Goal: Contribute content: Add original content to the website for others to see

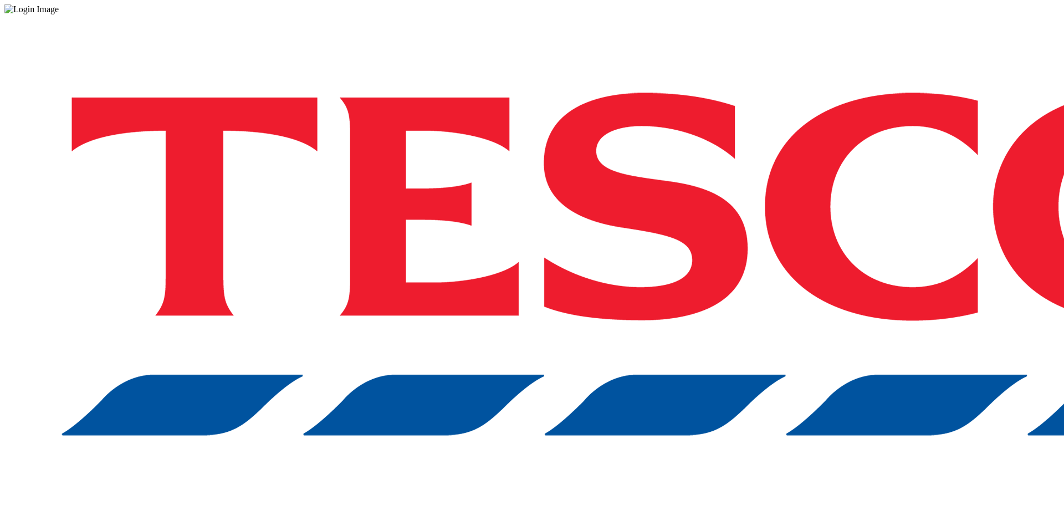
click at [802, 306] on div "Log in to the Spectra’s dashboard using [PERSON_NAME]’s credentials. If you don…" at bounding box center [531, 289] width 1055 height 551
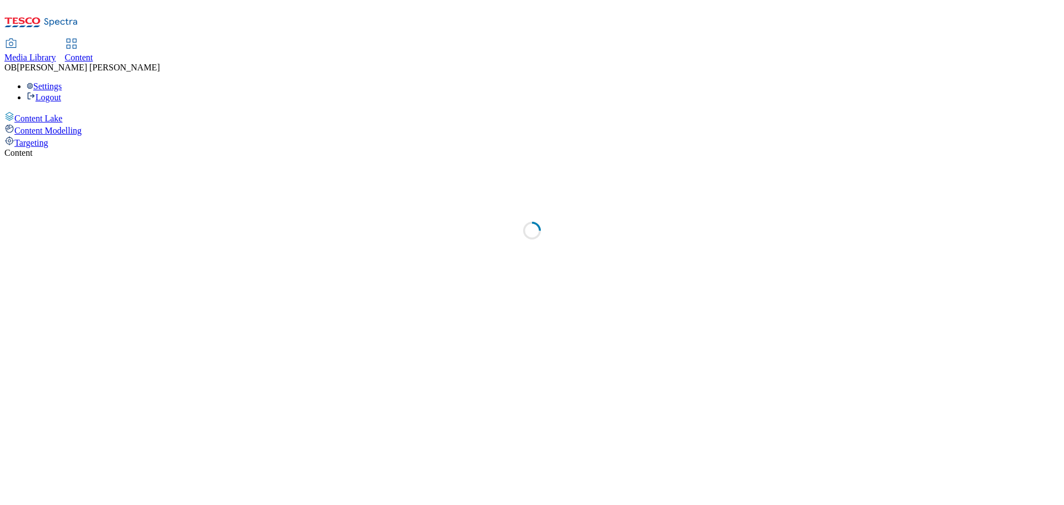
select select "ghs-[GEOGRAPHIC_DATA]"
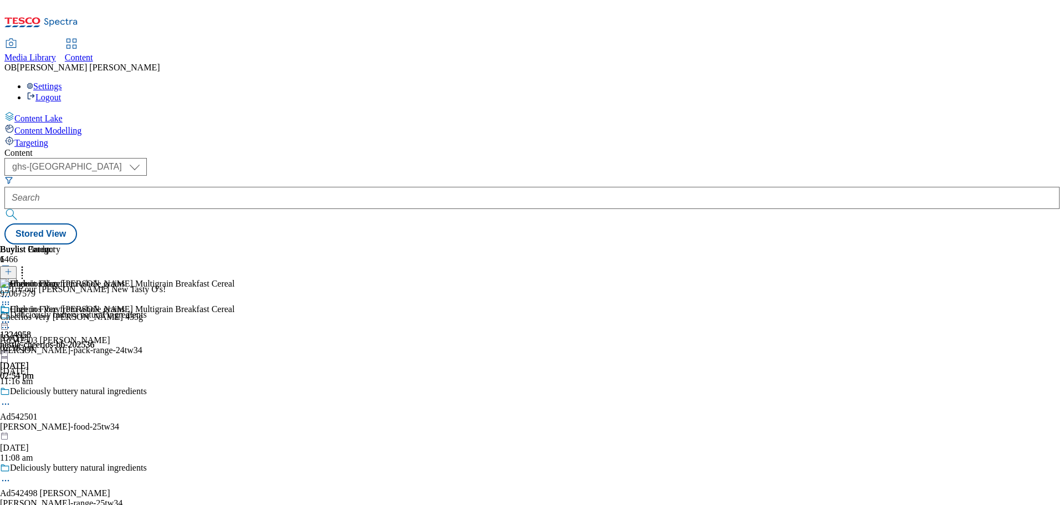
click at [215, 158] on div "( optional ) ghs-roi ghs-[GEOGRAPHIC_DATA] ghs-[GEOGRAPHIC_DATA]" at bounding box center [531, 190] width 1055 height 65
click at [251, 148] on div "Content ( optional ) ghs-roi ghs-uk ghs-uk Stored View Buylist Group 6466 Try o…" at bounding box center [531, 196] width 1055 height 96
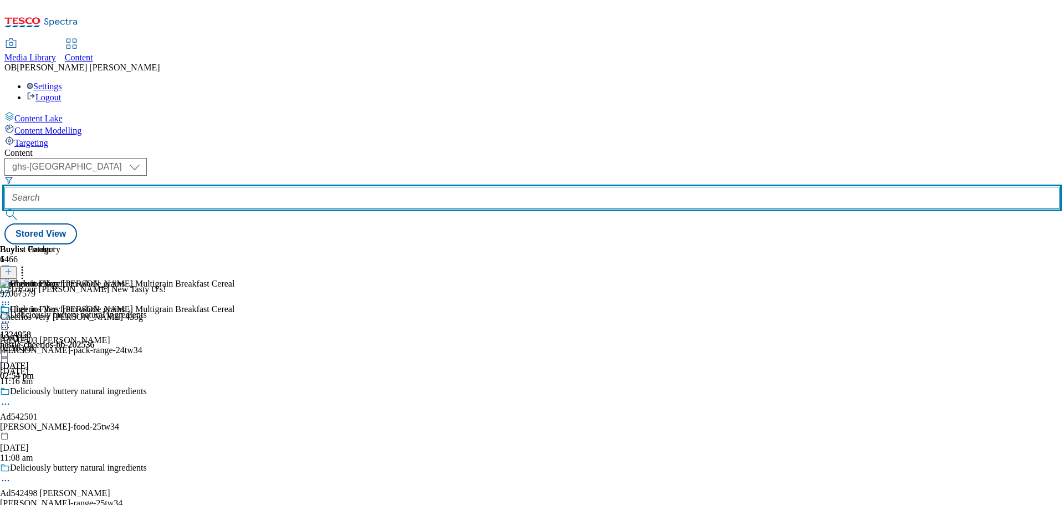
click at [256, 187] on input "text" at bounding box center [531, 198] width 1055 height 22
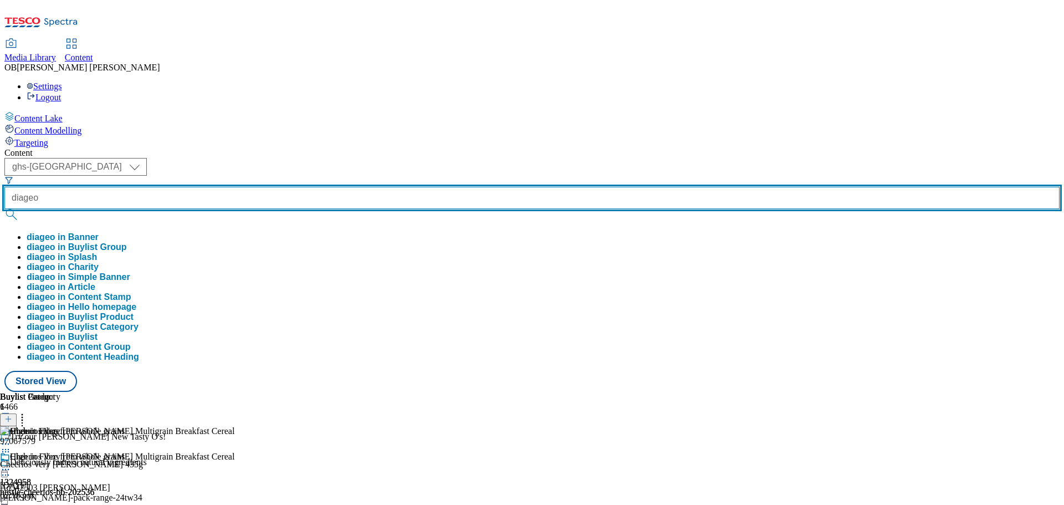
click at [4, 209] on button "submit" at bounding box center [12, 214] width 16 height 11
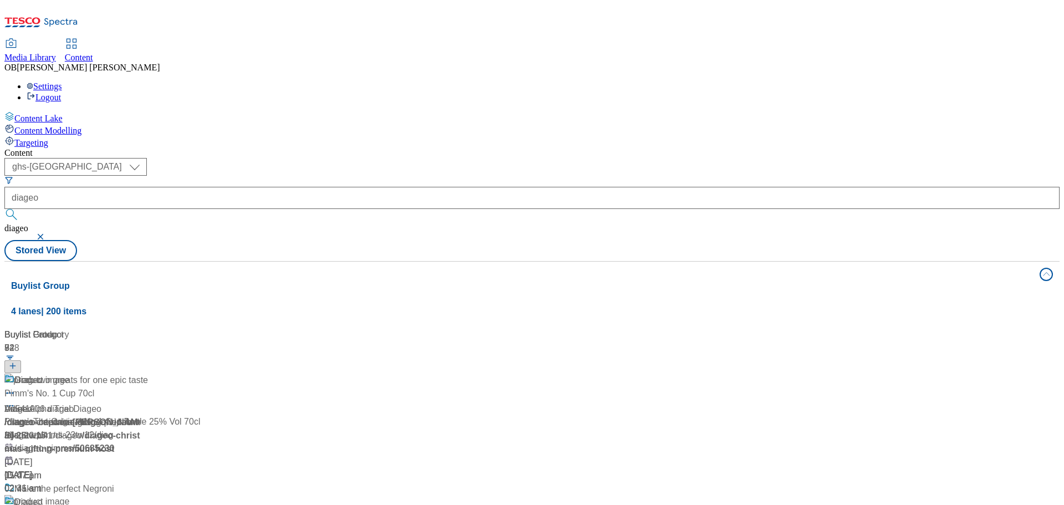
click at [509, 261] on div "Buylist Group 4 lanes | 200 items Buylist Group 72 Grab two greats for one epic…" at bounding box center [531, 502] width 1055 height 483
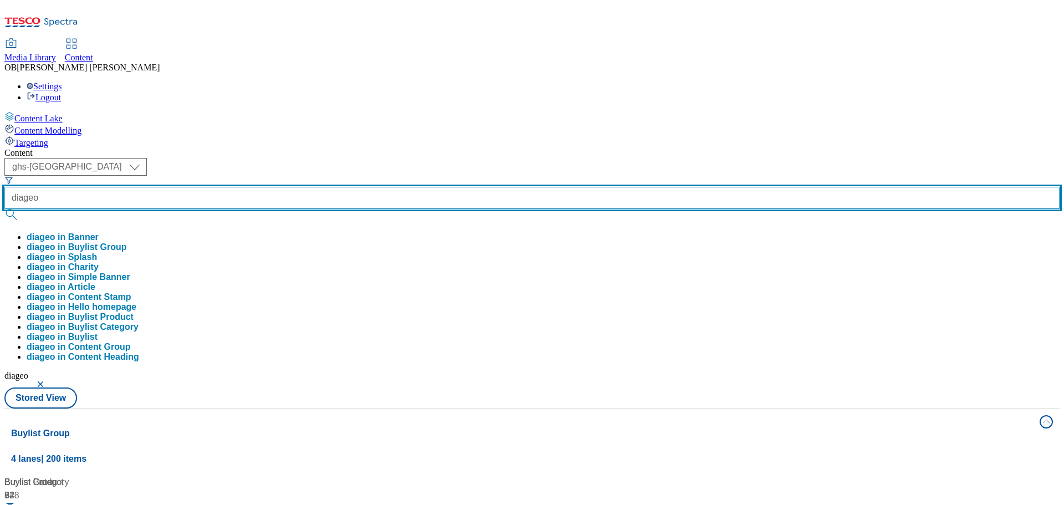
drag, startPoint x: 274, startPoint y: 86, endPoint x: 212, endPoint y: 87, distance: 62.1
click at [212, 158] on div "( optional ) ghs-roi ghs-uk ghs-uk diageo diageo in Banner diageo in Buylist Gr…" at bounding box center [531, 272] width 1055 height 229
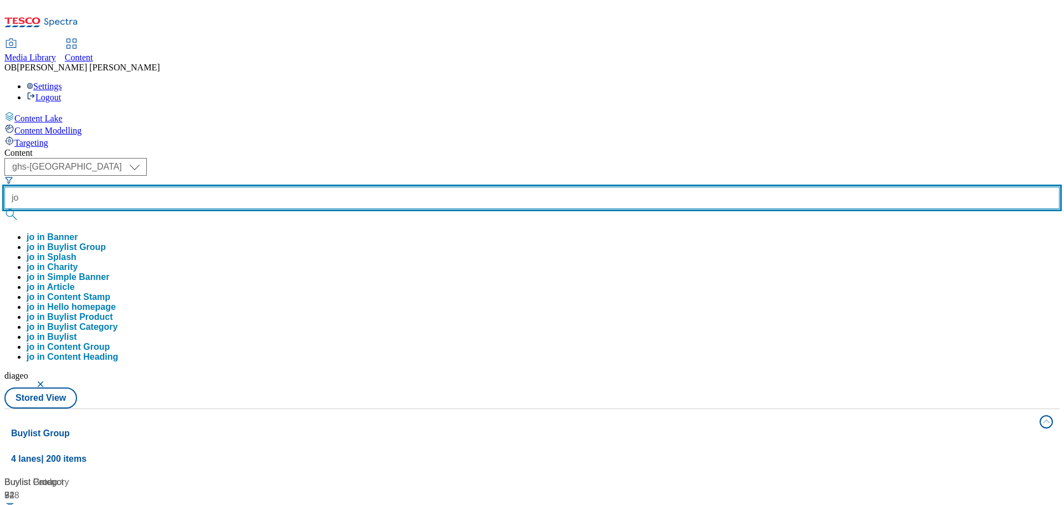
type input "j"
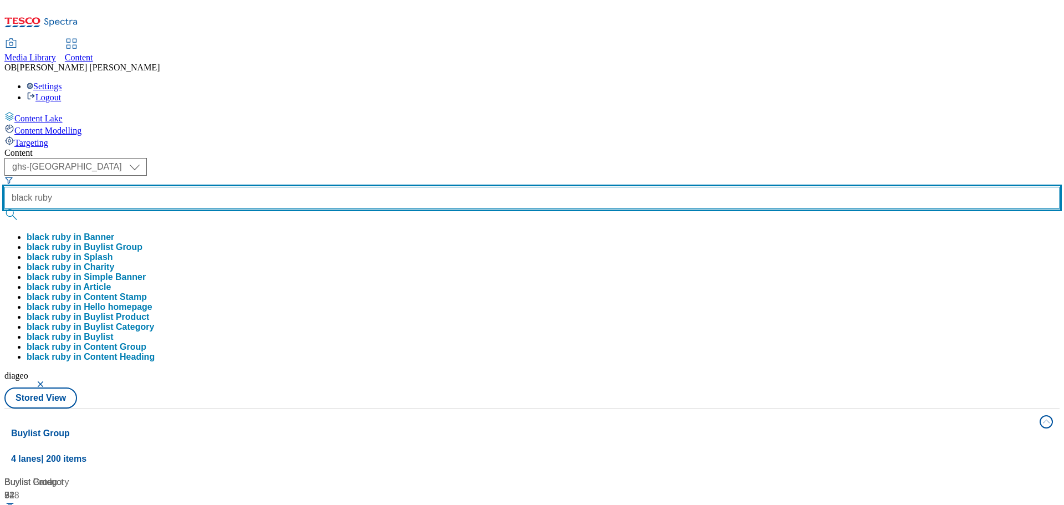
type input "black ruby"
click at [4, 209] on button "submit" at bounding box center [12, 214] width 16 height 11
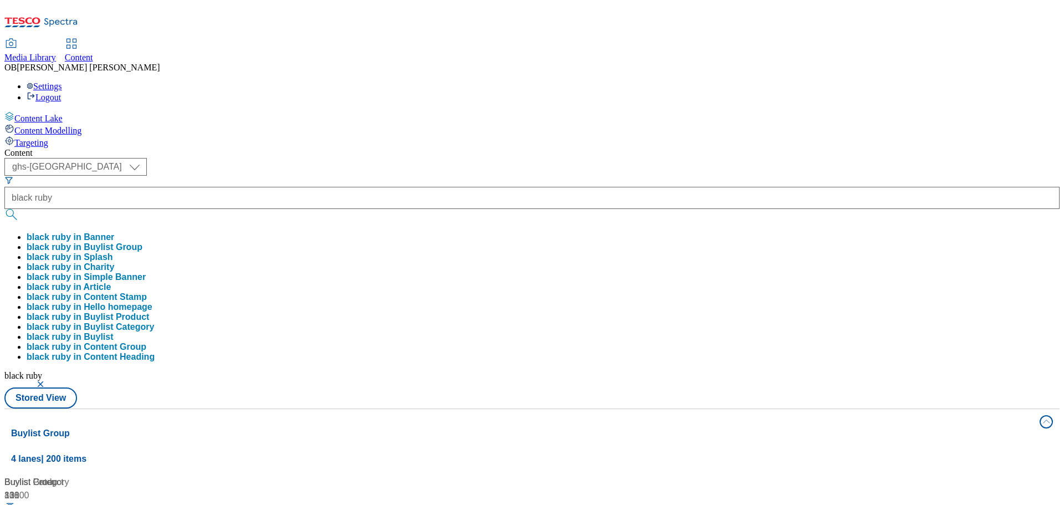
click at [461, 158] on div "( optional ) ghs-roi ghs-uk ghs-uk black ruby black ruby in Banner black ruby i…" at bounding box center [531, 283] width 1055 height 250
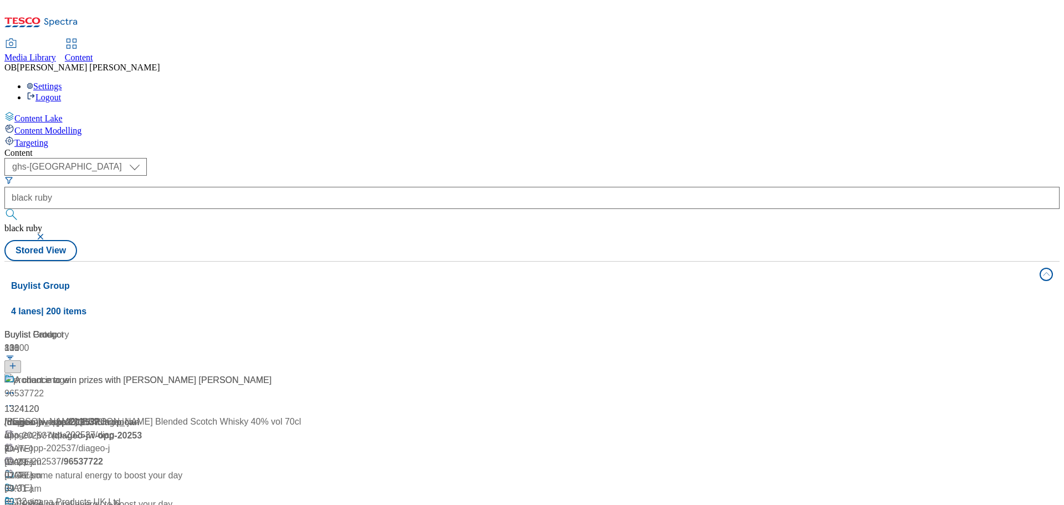
click at [263, 416] on div "/ diageo-jw-opp-202537" at bounding box center [137, 422] width 267 height 13
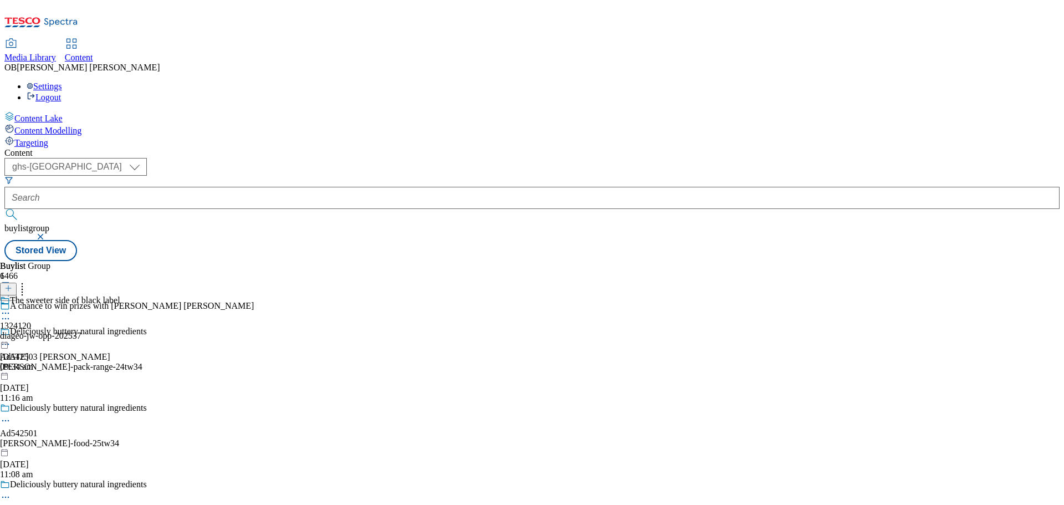
click at [120, 295] on div "The sweeter side of black label 1324120 diageo-jw-opp-202537 24 Sept 2025 09:34…" at bounding box center [60, 333] width 120 height 76
click at [254, 295] on div "A chance to win prizes with Johnnie Walker Black Ruby 1324120 diageo-jw-opp-202…" at bounding box center [127, 333] width 254 height 76
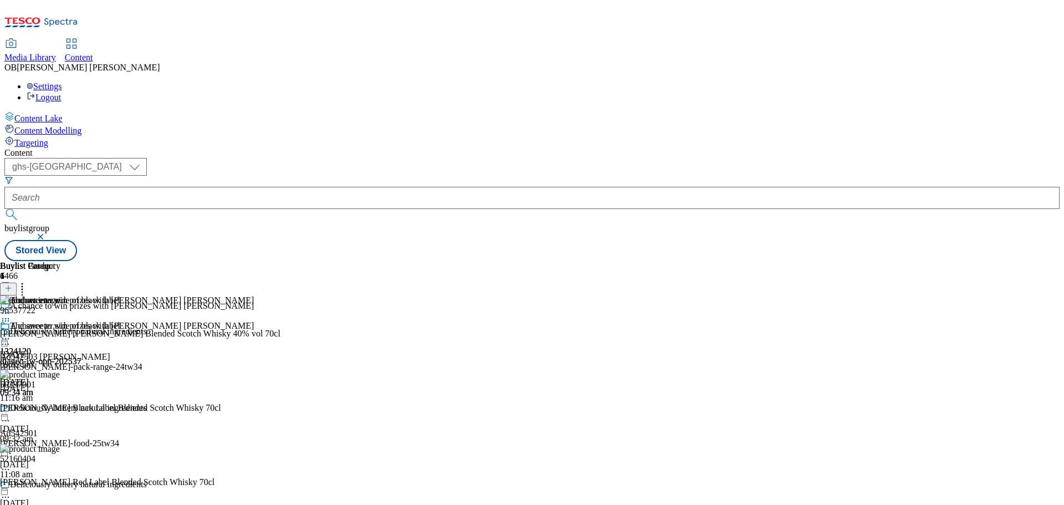
click at [11, 313] on icon at bounding box center [5, 318] width 11 height 11
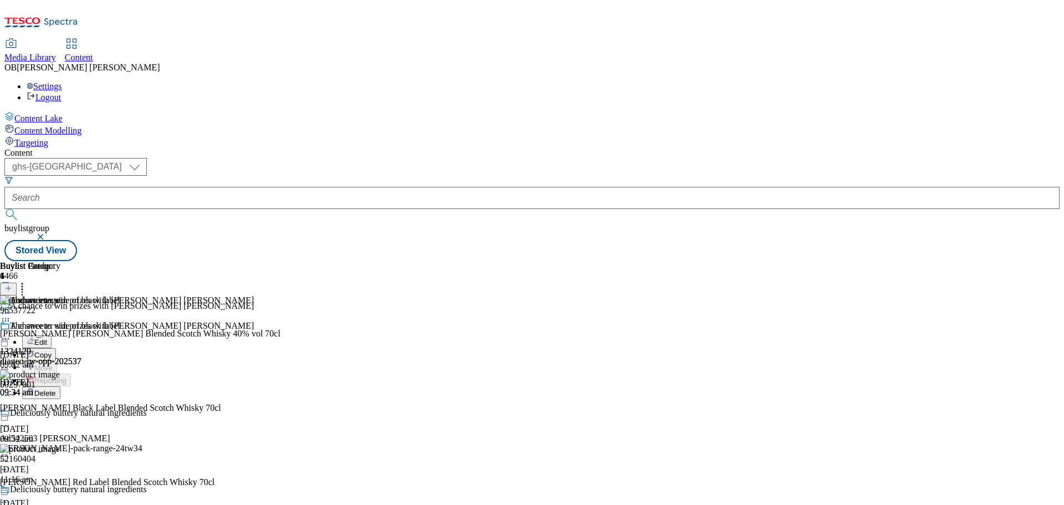
click at [52, 335] on button "Edit" at bounding box center [36, 341] width 29 height 13
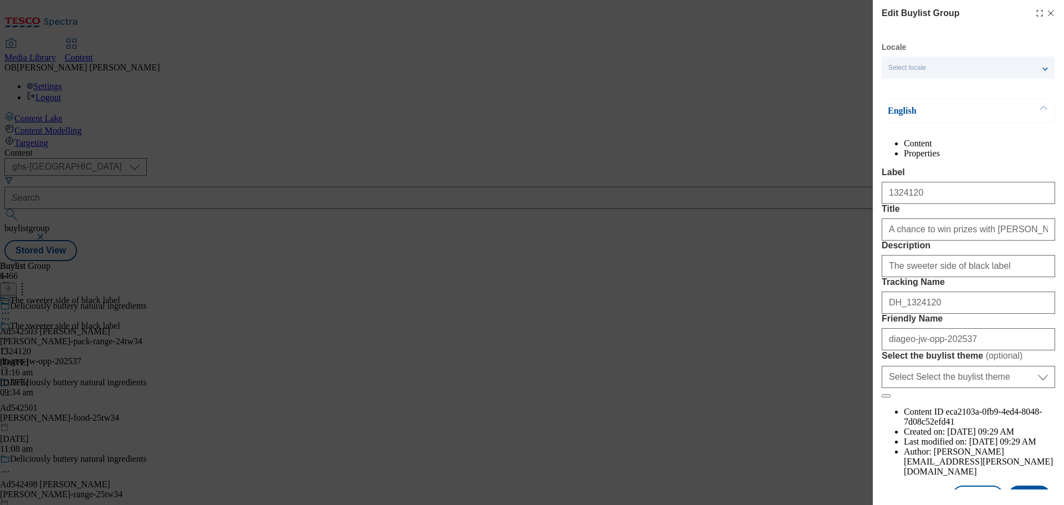
click at [1007, 158] on li "Properties" at bounding box center [979, 154] width 151 height 10
click at [978, 485] on button "Cancel" at bounding box center [977, 495] width 51 height 21
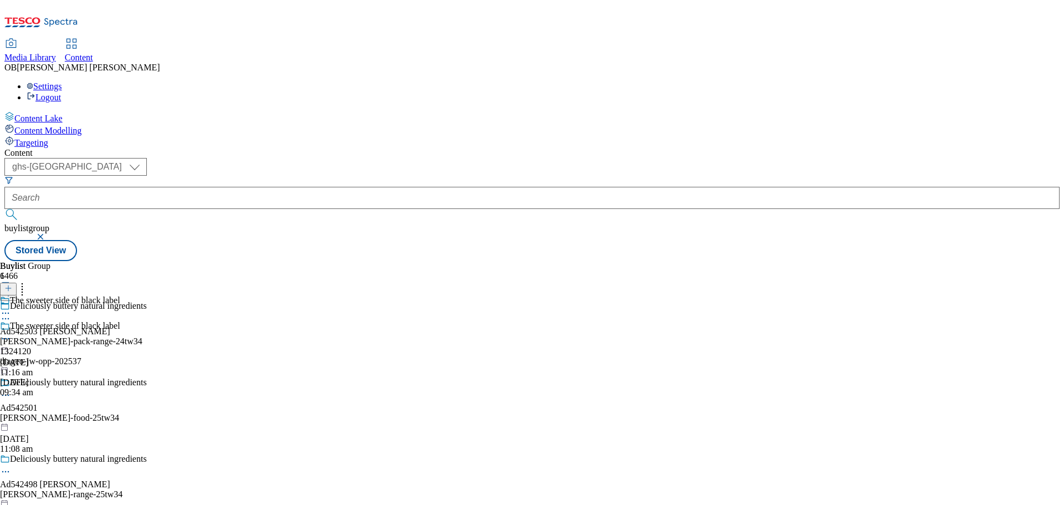
click at [120, 321] on div "The sweeter side of black label 1324120 diageo-jw-opp-202537 24 Sept 2025 09:34…" at bounding box center [60, 359] width 120 height 76
click at [11, 333] on icon at bounding box center [5, 338] width 11 height 11
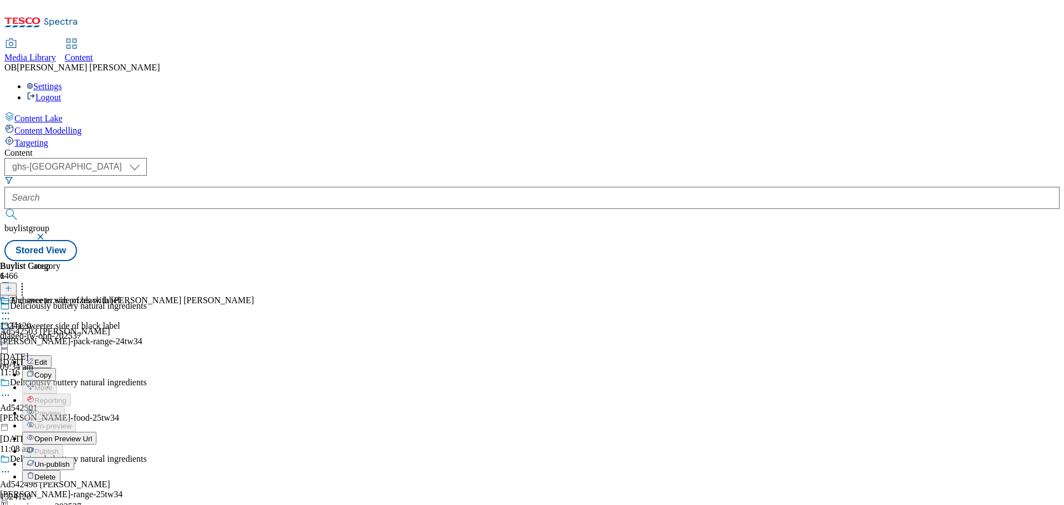
click at [47, 358] on span "Edit" at bounding box center [40, 362] width 13 height 8
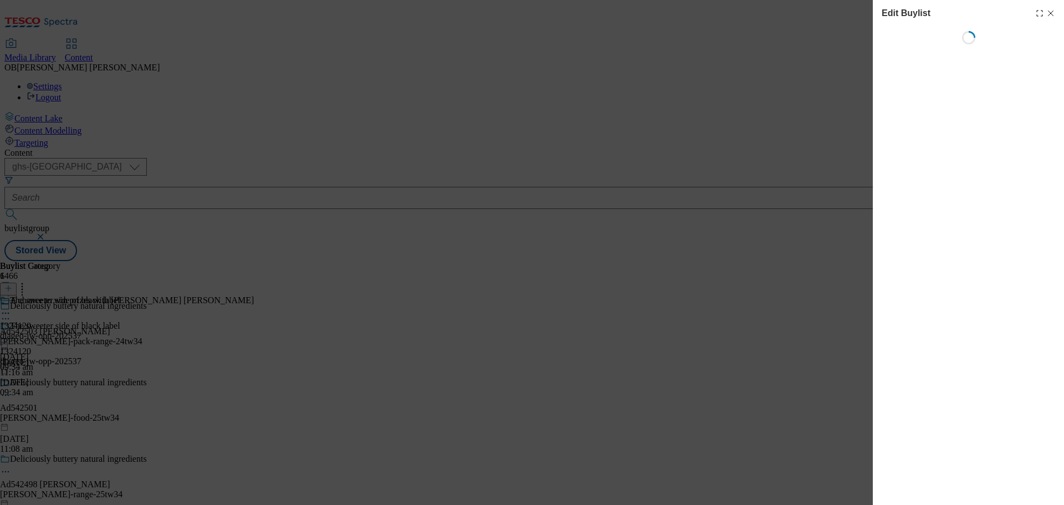
select select "seasonal"
select select "dunnhumby"
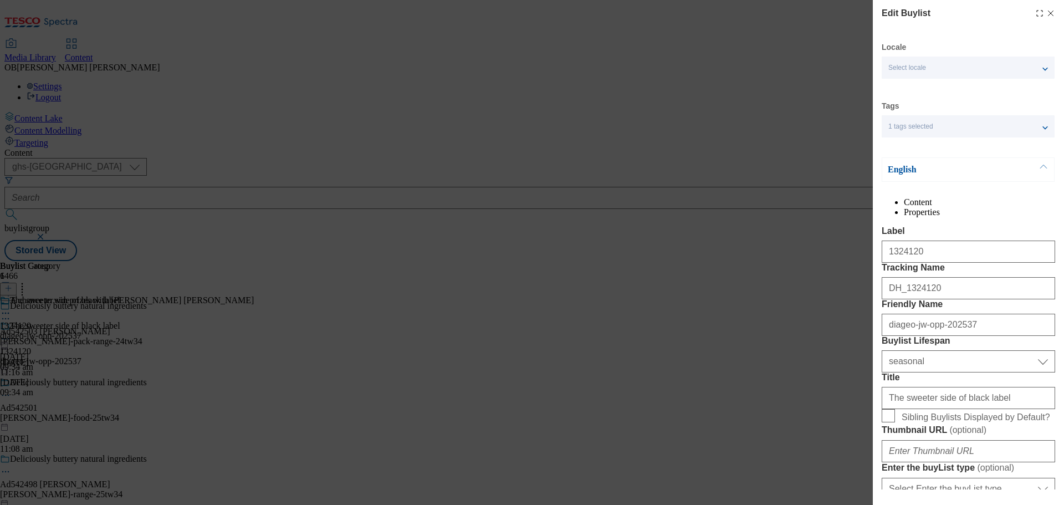
click at [995, 209] on li "Properties" at bounding box center [979, 212] width 151 height 10
select select "seasonal"
select select "dunnhumby"
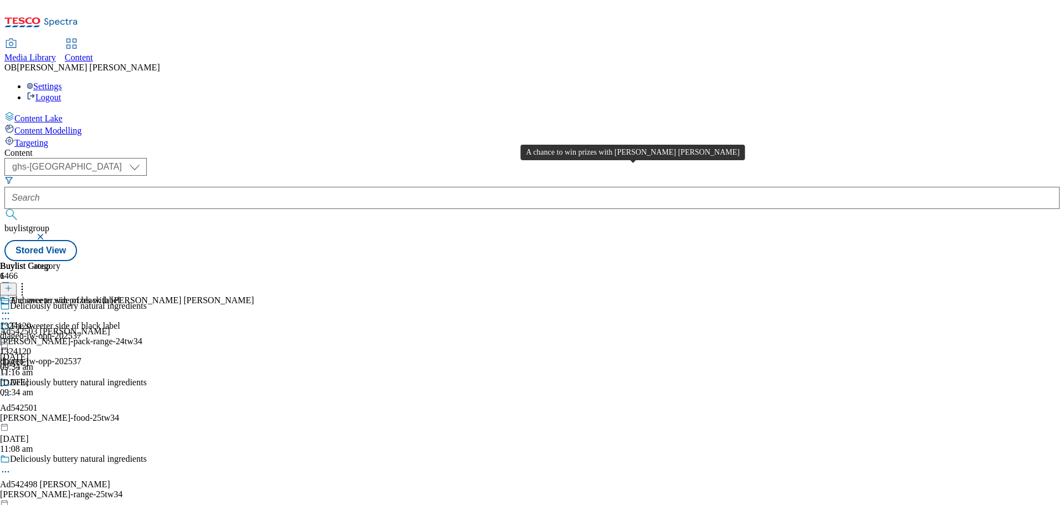
click at [254, 295] on span "A chance to win prizes with Johnnie Walker Black Ruby" at bounding box center [132, 301] width 244 height 12
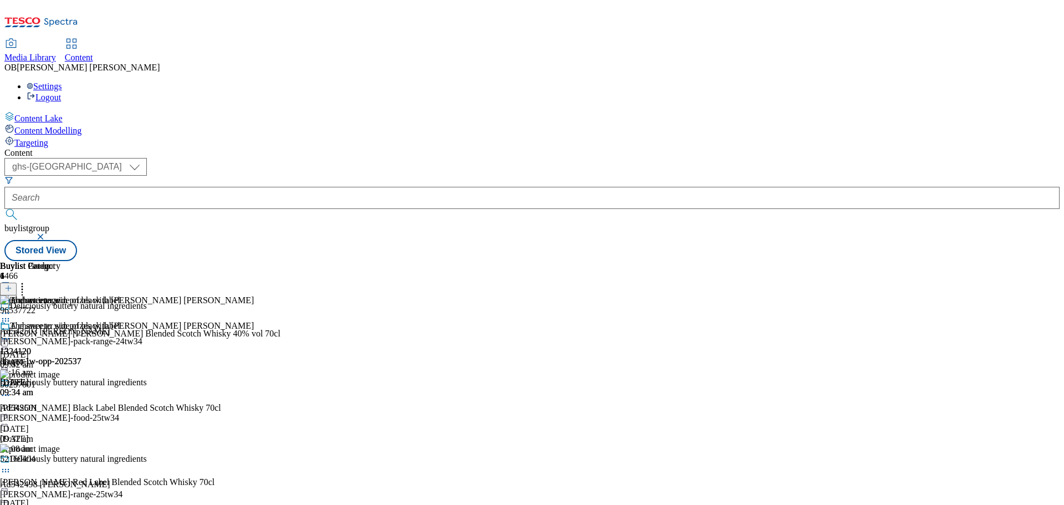
click at [11, 333] on icon at bounding box center [5, 338] width 11 height 11
click at [52, 355] on button "Edit" at bounding box center [36, 361] width 29 height 13
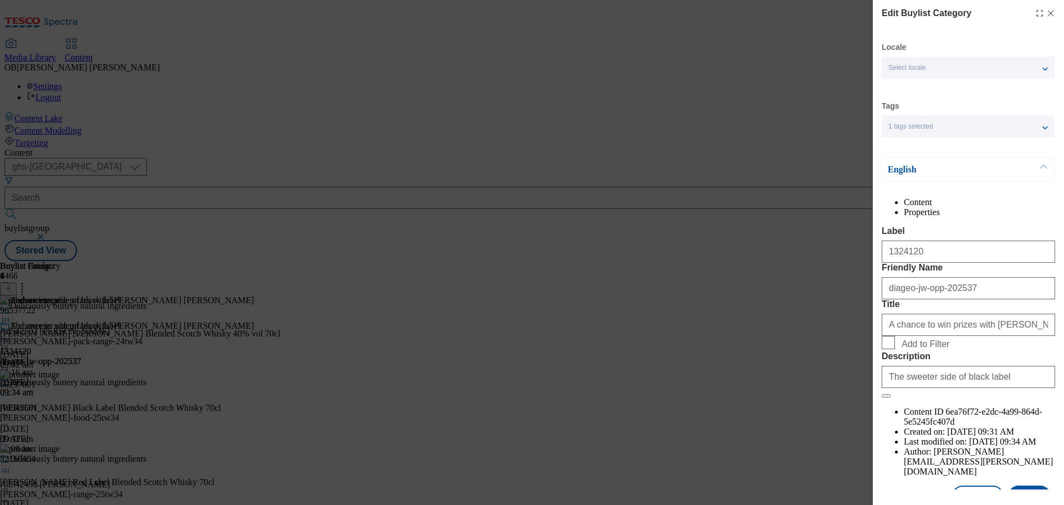
click at [1000, 211] on li "Properties" at bounding box center [979, 212] width 151 height 10
click at [972, 485] on button "Cancel" at bounding box center [977, 495] width 51 height 21
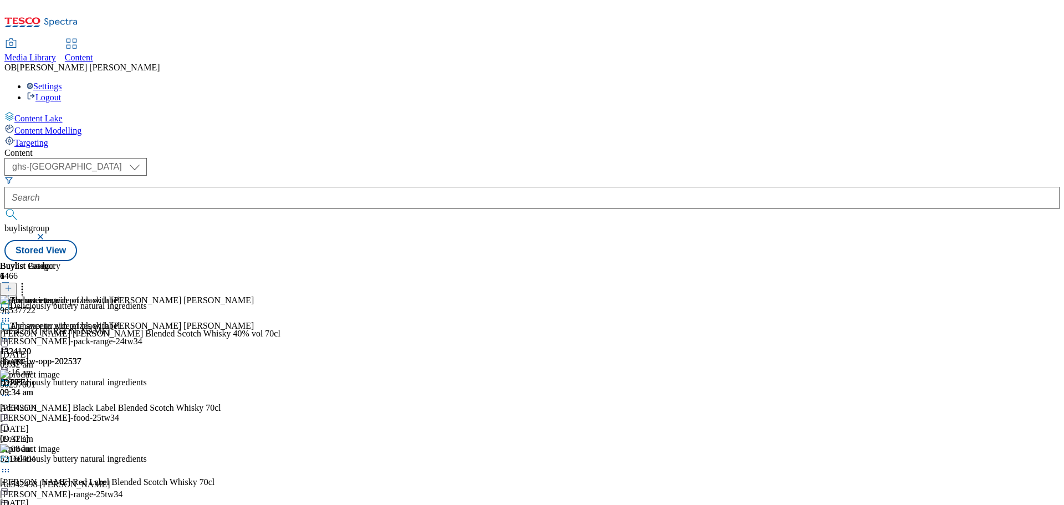
click at [120, 321] on div "The sweeter side of black label" at bounding box center [60, 333] width 120 height 25
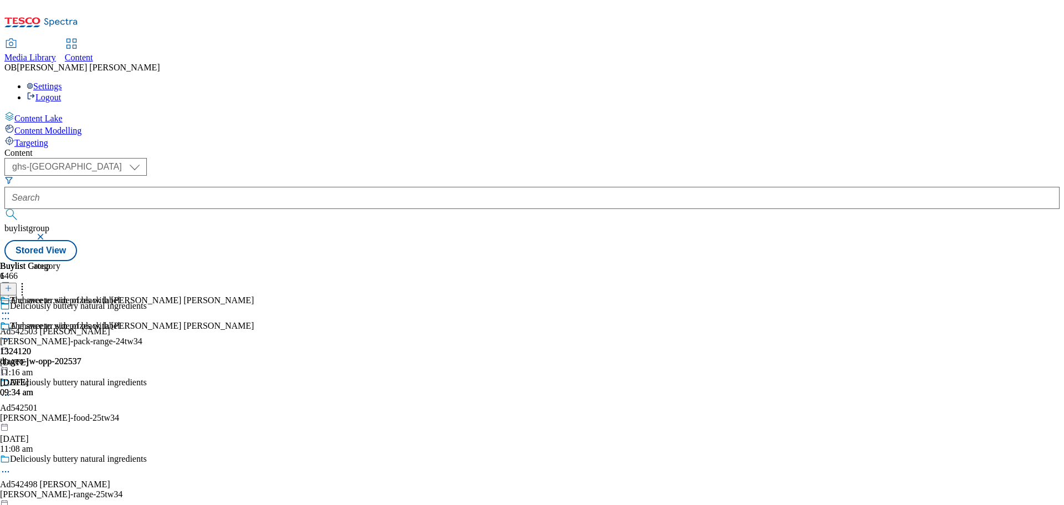
click at [11, 333] on icon at bounding box center [5, 338] width 11 height 11
click at [47, 358] on span "Edit" at bounding box center [40, 362] width 13 height 8
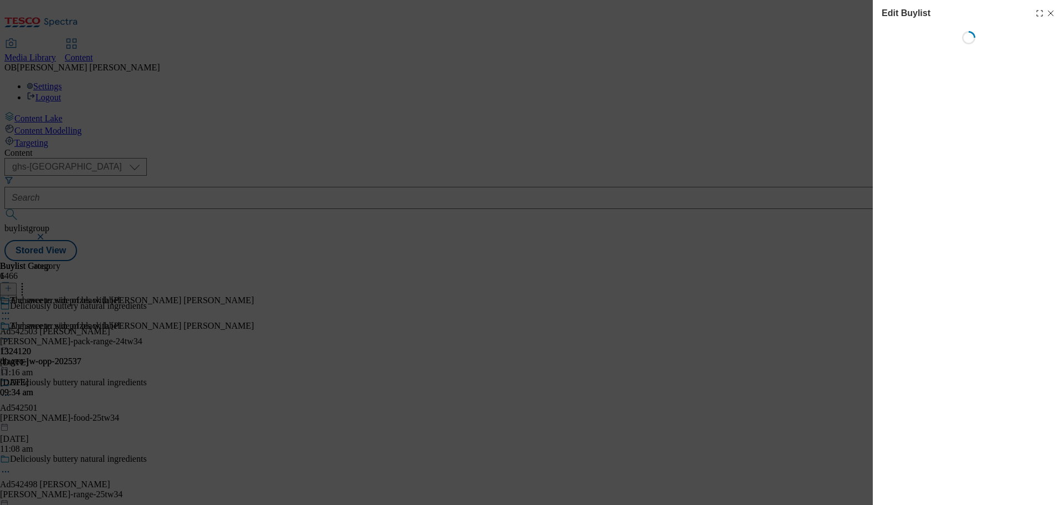
select select "seasonal"
select select "dunnhumby"
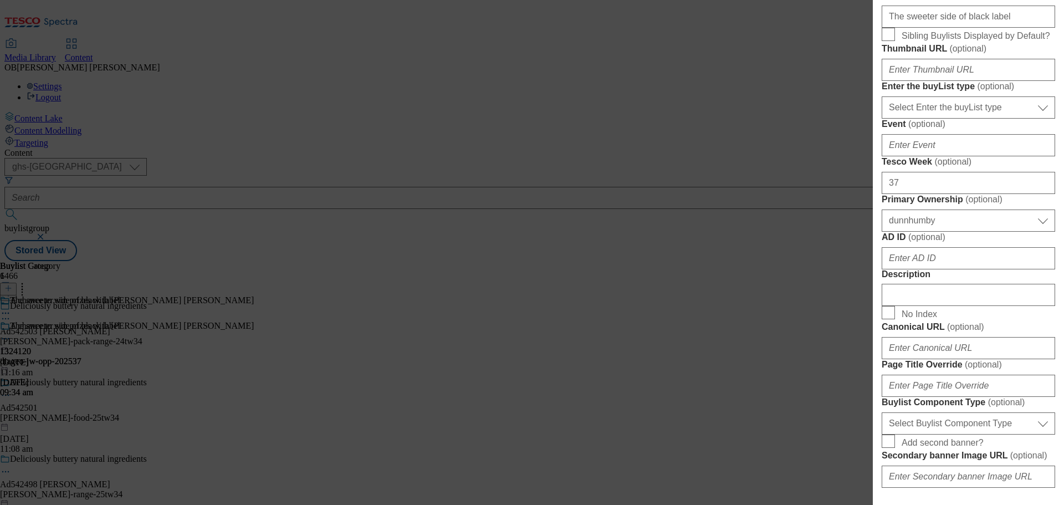
scroll to position [411, 0]
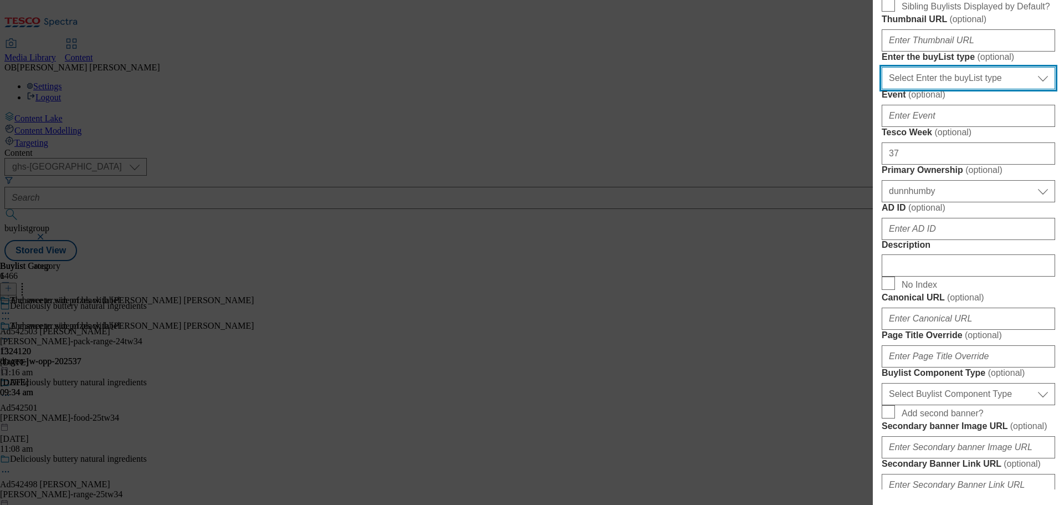
click at [980, 89] on select "Select Enter the buyList type event supplier funded long term >4 weeks supplier…" at bounding box center [968, 78] width 173 height 22
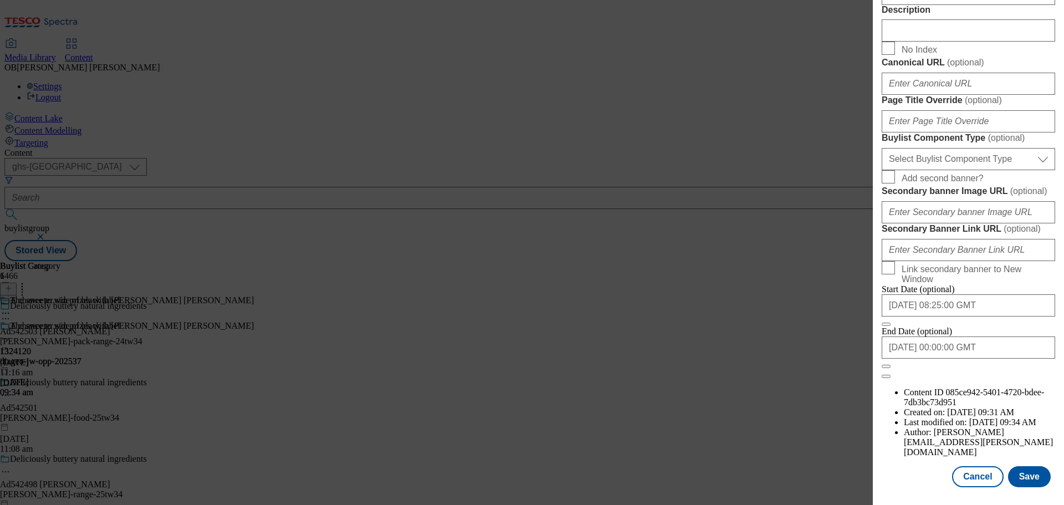
scroll to position [813, 0]
click at [990, 170] on select "Select Buylist Component Type Banner Competition Header Meal" at bounding box center [968, 159] width 173 height 22
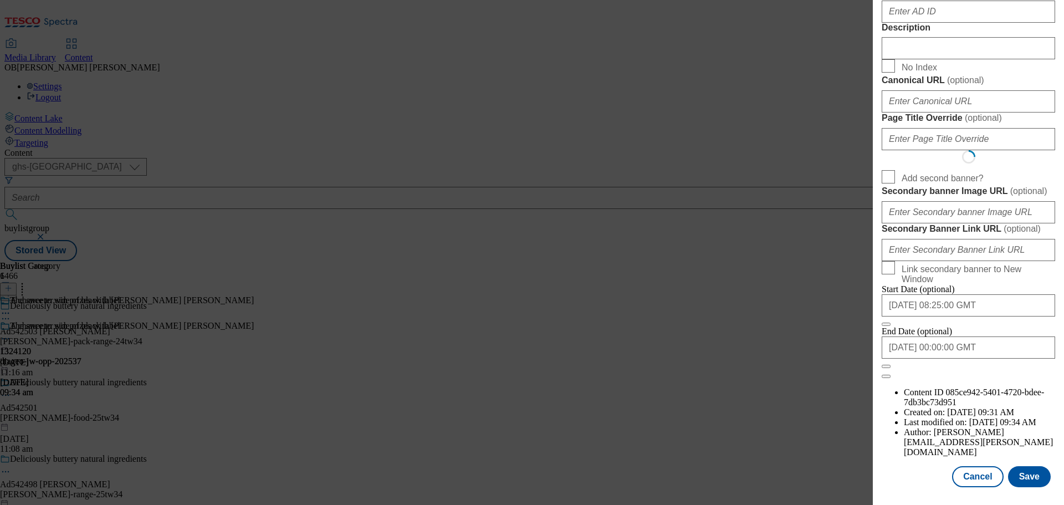
select select "Competition Header"
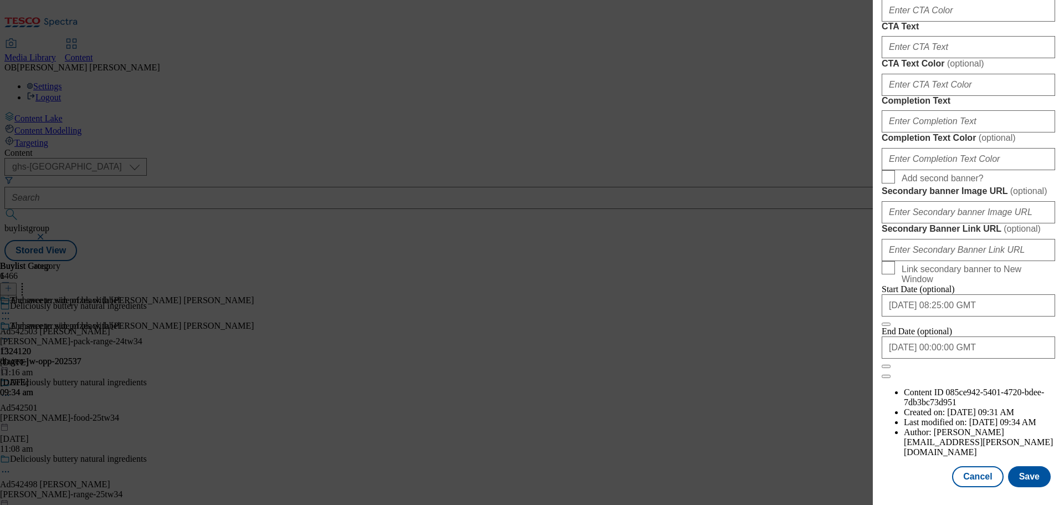
scroll to position [1573, 0]
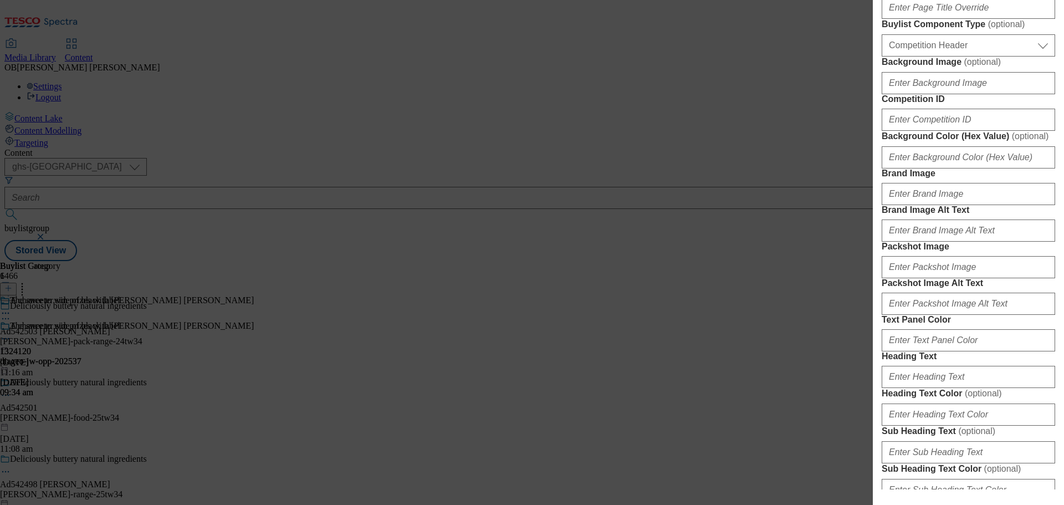
scroll to position [760, 0]
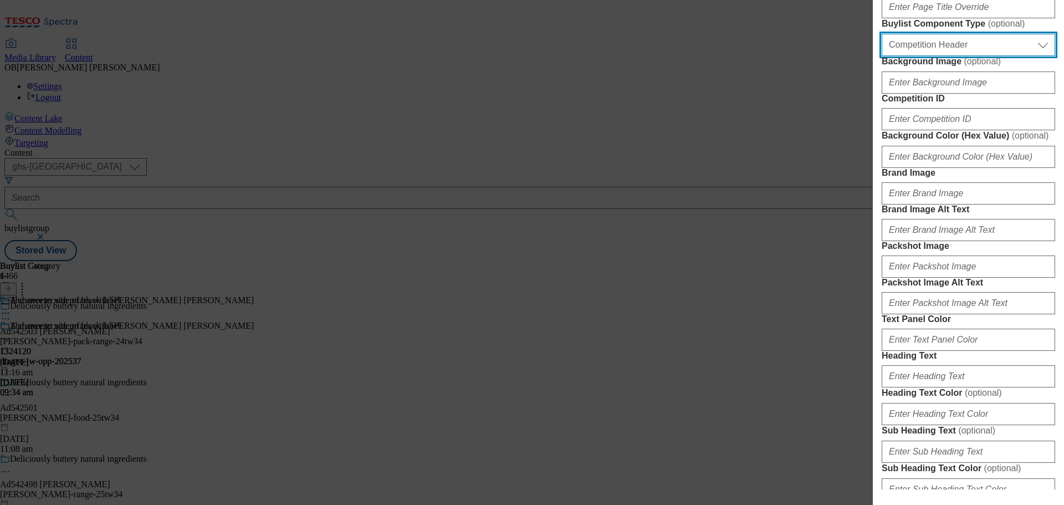
click at [988, 56] on select "Select Buylist Component Type Banner Competition Header Meal" at bounding box center [968, 45] width 173 height 22
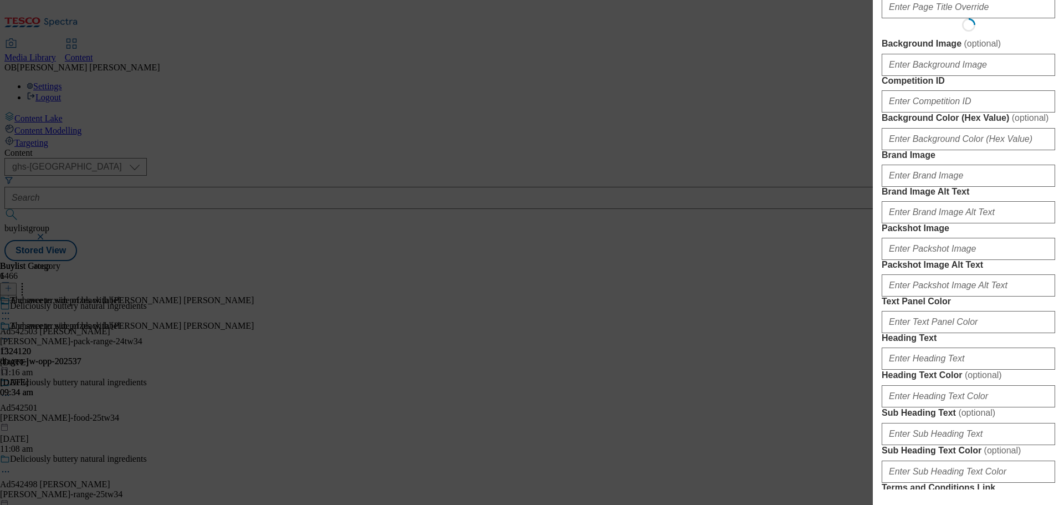
select select "Meal"
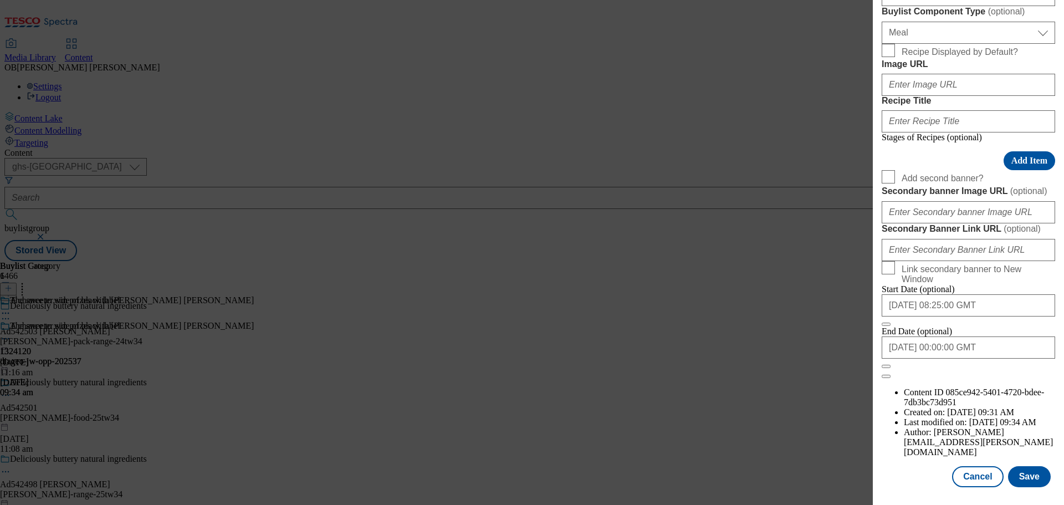
scroll to position [1006, 0]
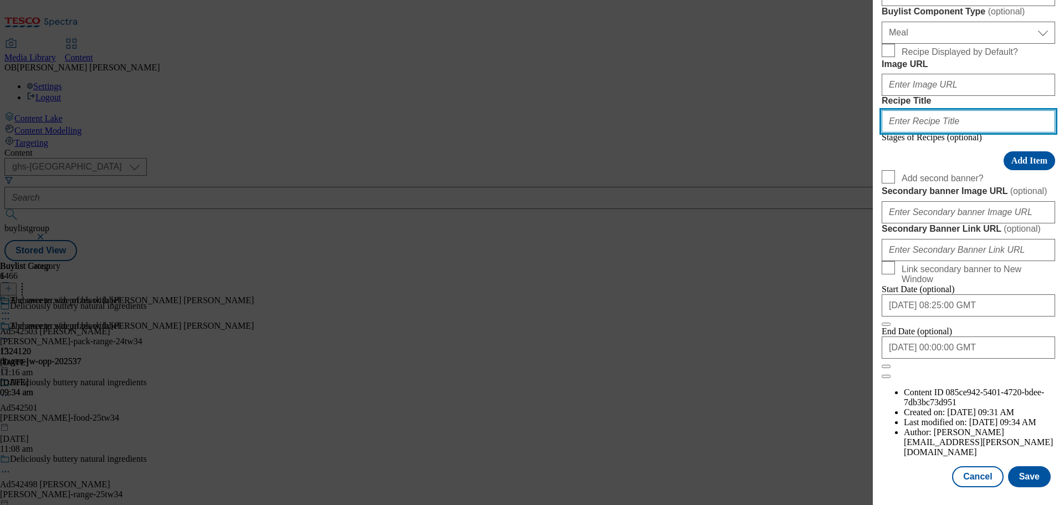
click at [931, 132] on input "Recipe Title" at bounding box center [968, 121] width 173 height 22
type input "Terms & Conditions"
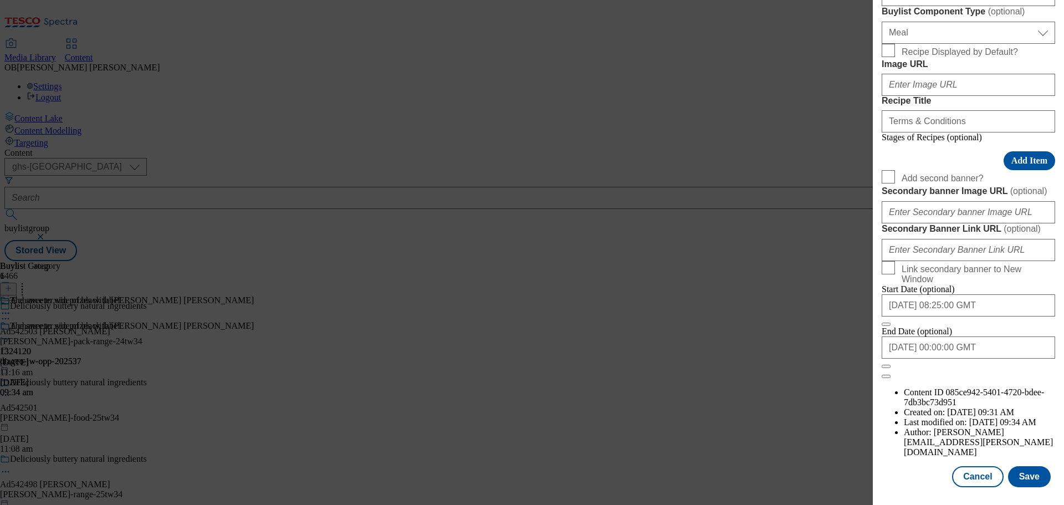
click at [945, 170] on div "Stages of Recipes (optional) Add Item" at bounding box center [968, 151] width 173 height 38
click at [943, 142] on span "Stages of Recipes (optional)" at bounding box center [932, 136] width 100 height 9
click at [1030, 170] on button "Add Item" at bounding box center [1030, 160] width 52 height 19
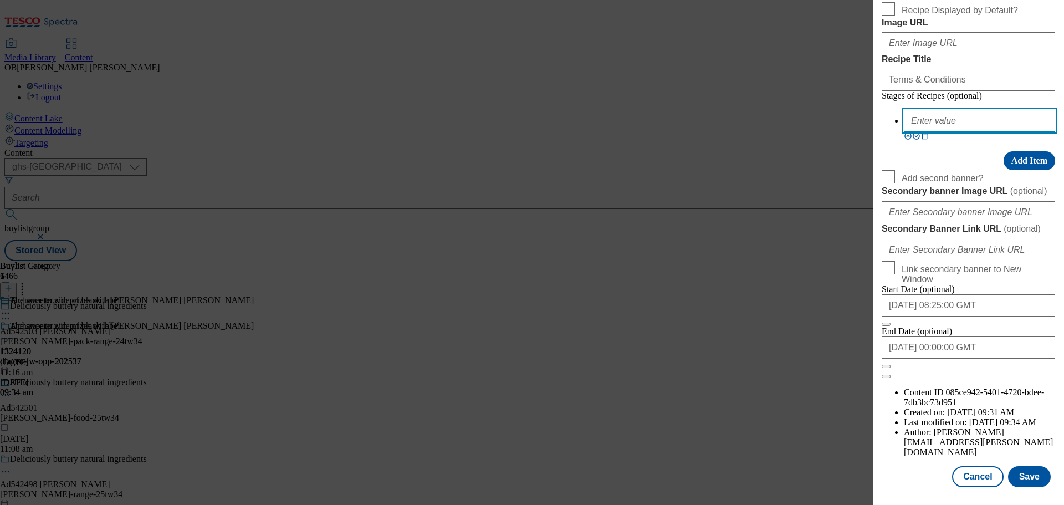
click at [920, 132] on input "Modal" at bounding box center [979, 121] width 151 height 22
click at [918, 132] on input "Modal" at bounding box center [979, 121] width 151 height 22
paste input "GB, 18+. 00:00 07/10/25 – 23:59 29/12/25. Internet access required."
type input "GB, 18+. 00:00 07/10/25 – 23:59 29/12/25. Internet access required."
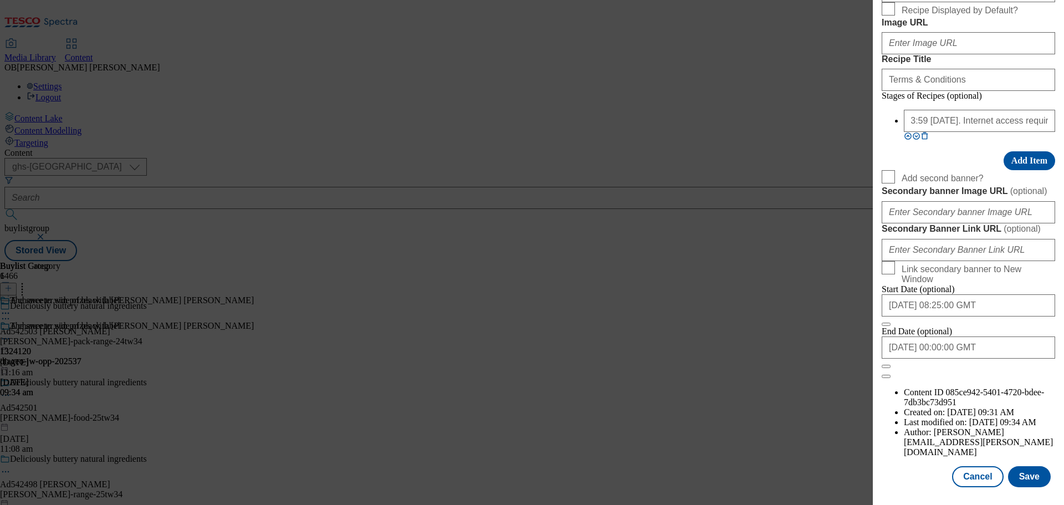
click at [920, 140] on icon "Modal" at bounding box center [916, 136] width 8 height 8
click at [1032, 170] on button "Add Item" at bounding box center [1030, 160] width 52 height 19
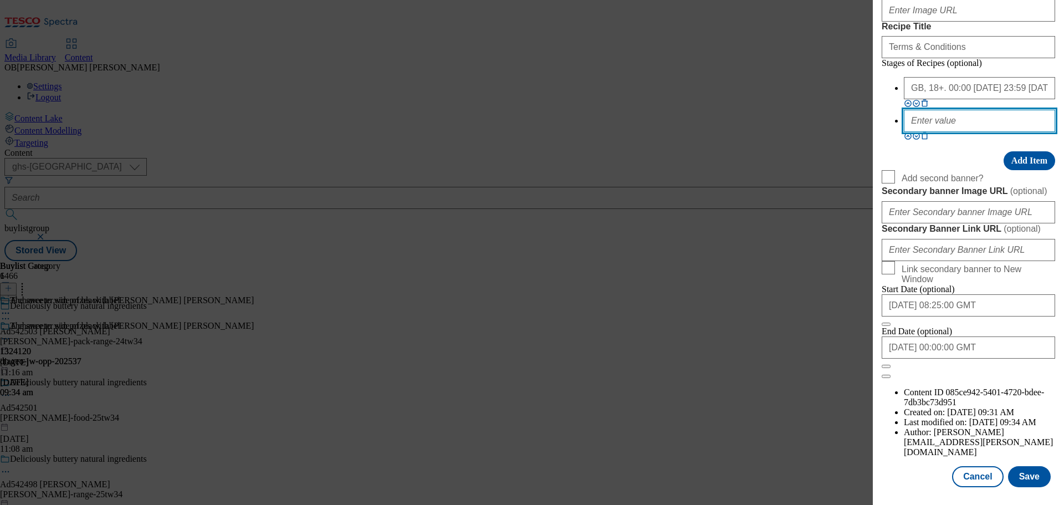
click at [936, 132] on input "Modal" at bounding box center [979, 121] width 151 height 22
paste input "Purchase a 70cl promotional bottle of Johnnie Walker Black Ruby from a particip…"
type input "Purchase a 70cl promotional bottle of Johnnie Walker Black Ruby from a particip…"
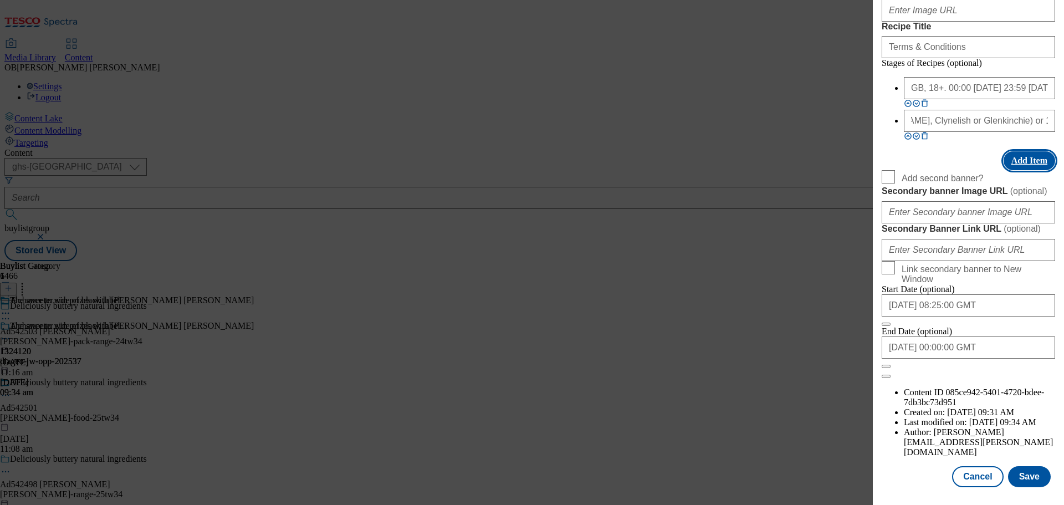
click at [1028, 170] on button "Add Item" at bounding box center [1030, 160] width 52 height 19
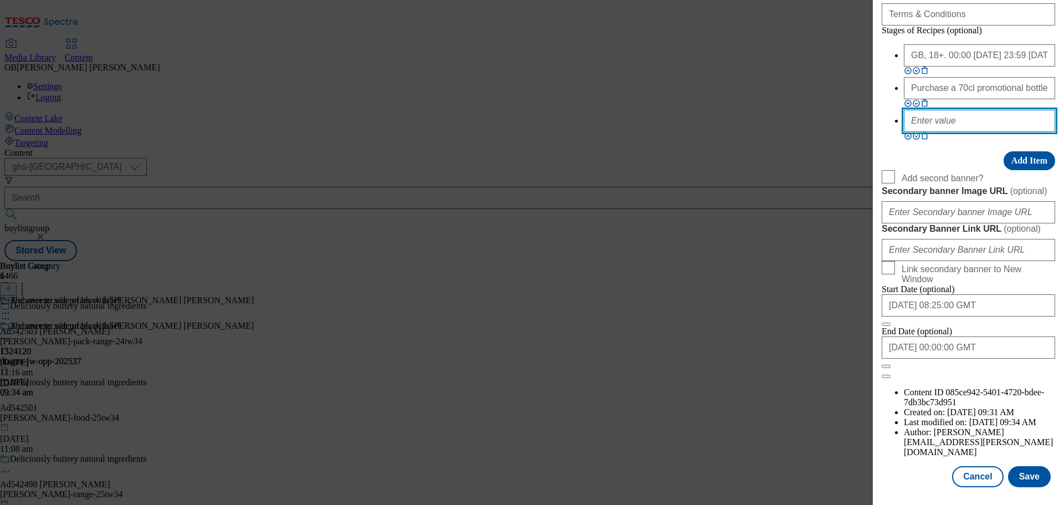
click at [949, 132] on input "Modal" at bounding box center [979, 121] width 151 height 22
paste input "Smartphone may be required to enter and claim prize. For full T&Cs & prize deta…"
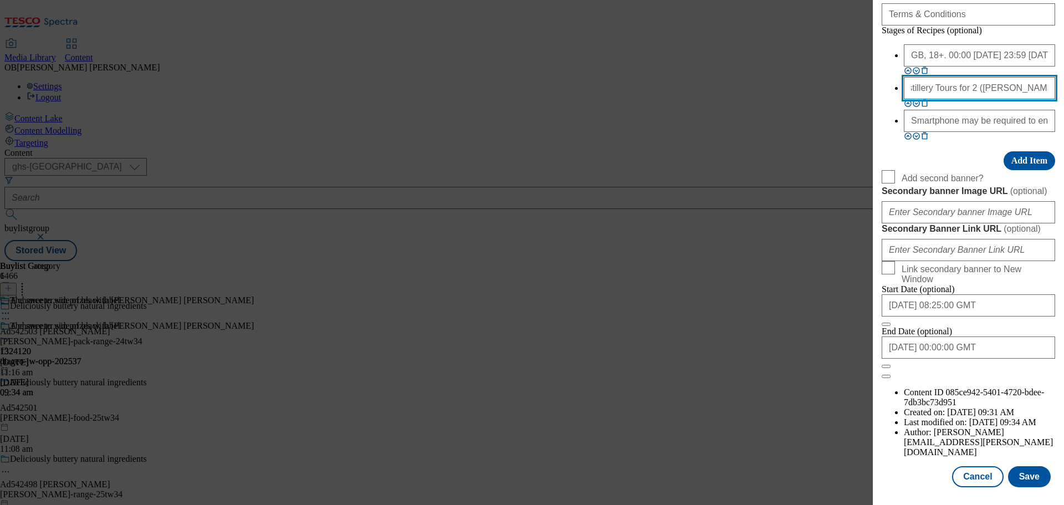
scroll to position [0, 1276]
drag, startPoint x: 936, startPoint y: 339, endPoint x: 1062, endPoint y: 336, distance: 125.8
click at [1062, 336] on div "Edit Buylist Locale Select locale English Welsh Tags 1 tags selected fnf market…" at bounding box center [968, 244] width 191 height 489
click at [935, 99] on input "Purchase a 70cl promotional bottle of Johnnie Walker Black Ruby from a particip…" at bounding box center [979, 88] width 151 height 22
drag, startPoint x: 957, startPoint y: 335, endPoint x: 1034, endPoint y: 328, distance: 77.3
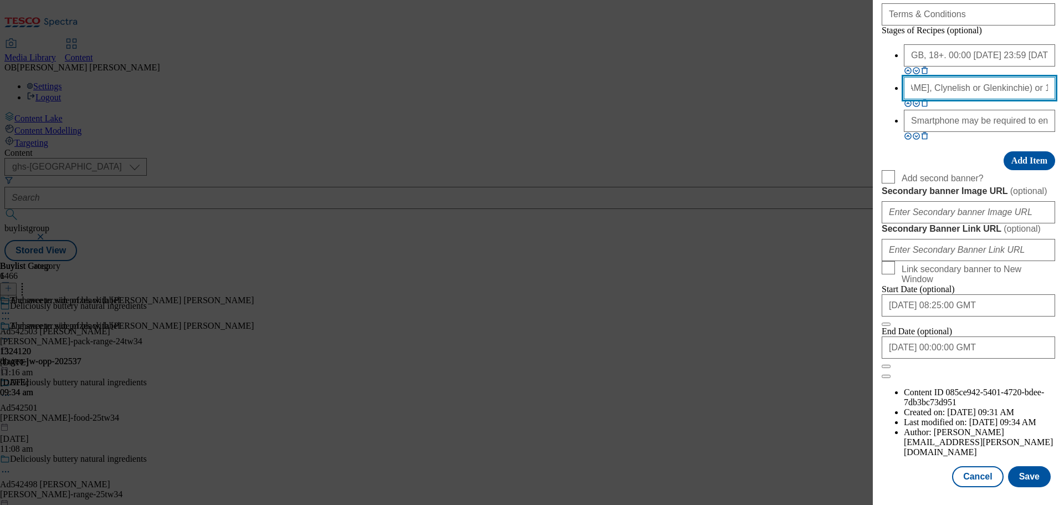
click at [1034, 110] on li "Purchase a 70cl promotional bottle of Johnnie Walker Black Ruby from a particip…" at bounding box center [979, 93] width 151 height 33
click at [979, 170] on div "Stages of Recipes (optional) GB, 18+. 00:00 07/10/25 – 23:59 29/12/25. Internet…" at bounding box center [968, 97] width 173 height 145
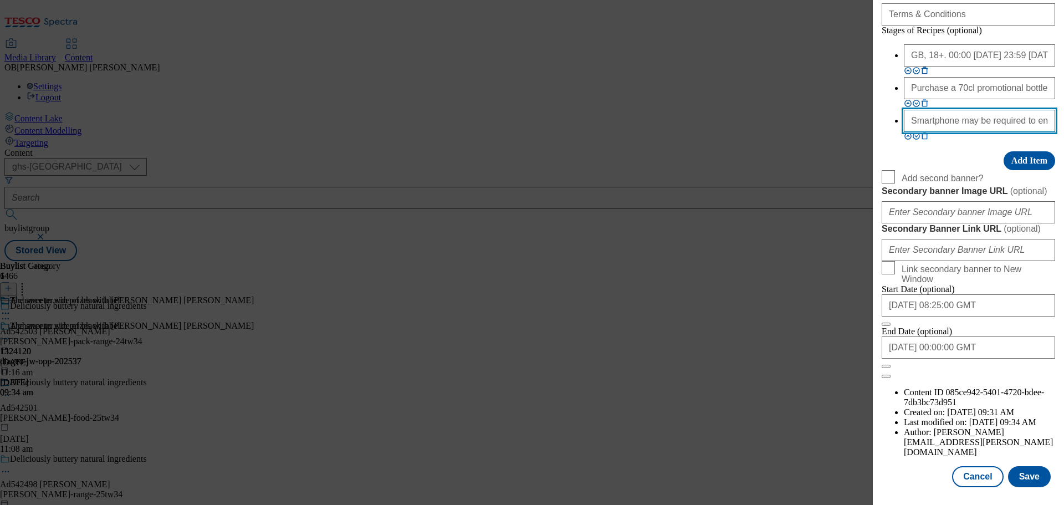
click at [904, 132] on input "Smartphone may be required to enter and claim prize. For full T&Cs & prize deta…" at bounding box center [979, 121] width 151 height 22
paste input "Winner & guest must be 18+."
type input "Winner & guest must be 18+. Smartphone may be required to enter and claim prize…"
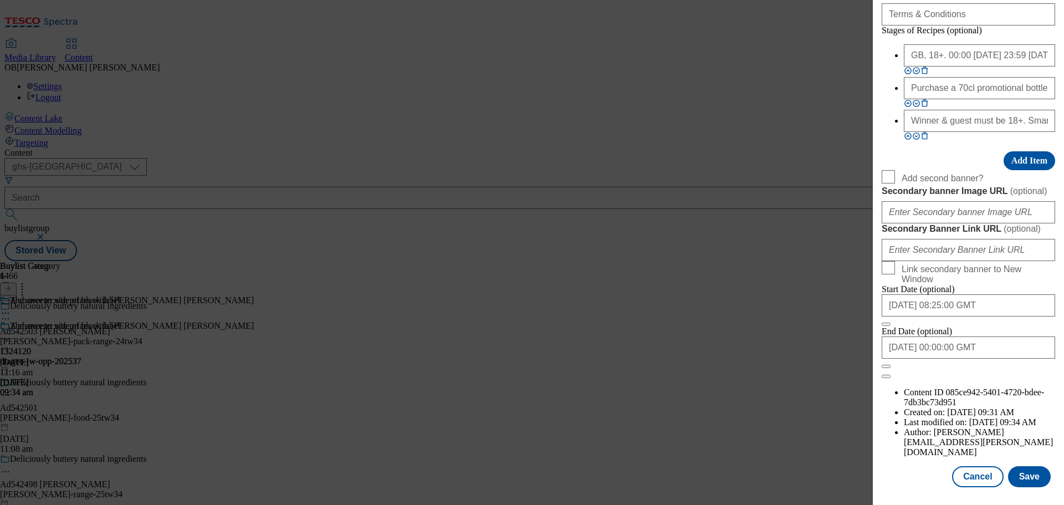
click at [941, 170] on div "Stages of Recipes (optional) GB, 18+. 00:00 07/10/25 – 23:59 29/12/25. Internet…" at bounding box center [968, 97] width 173 height 145
click at [1033, 475] on button "Save" at bounding box center [1029, 476] width 43 height 21
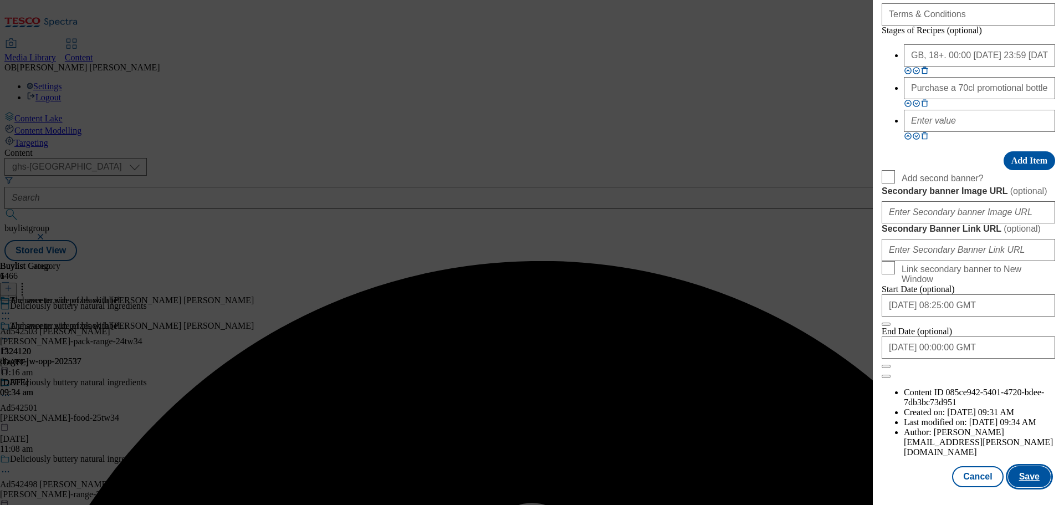
scroll to position [1005, 0]
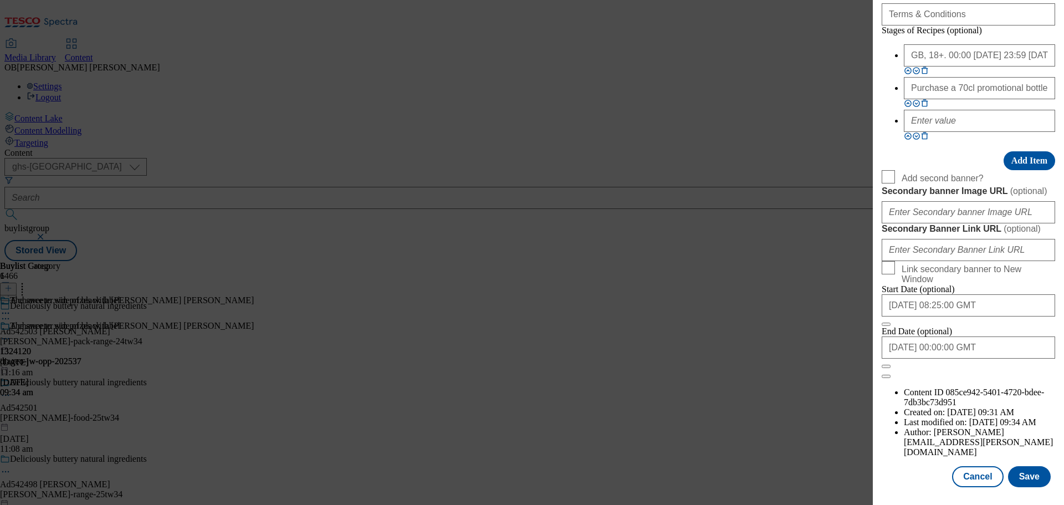
scroll to position [956, 0]
paste input "https://www.tesco.com/groceries/en-GB/buylists/diageo-jw-opp-202537/diageo-jw-o…"
type input "https://www.tesco.com/groceries/en-GB/buylists/diageo-jw-opp-202537/diageo-jw-o…"
click at [960, 25] on div "Terms & Conditions" at bounding box center [968, 12] width 173 height 27
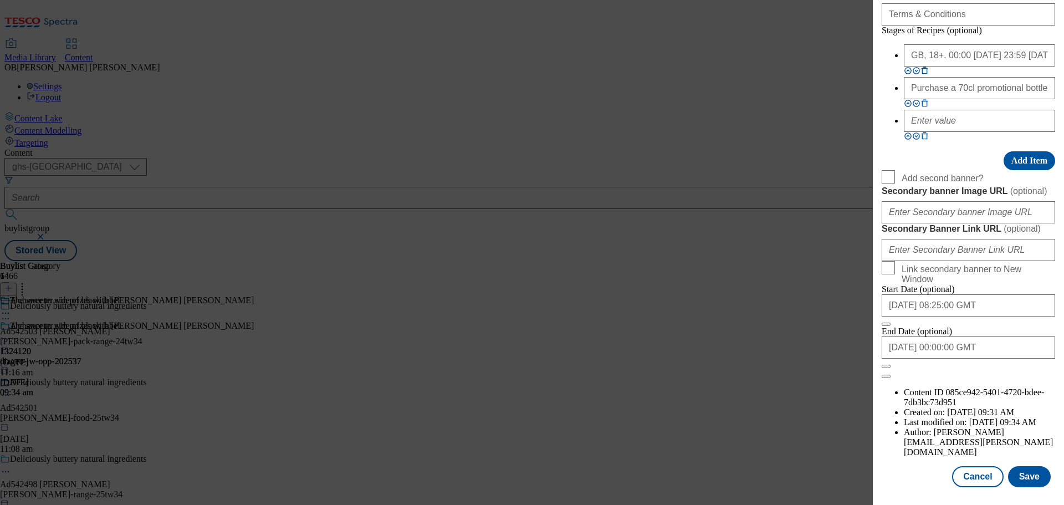
scroll to position [1261, 0]
click at [1023, 481] on button "Save" at bounding box center [1029, 476] width 43 height 21
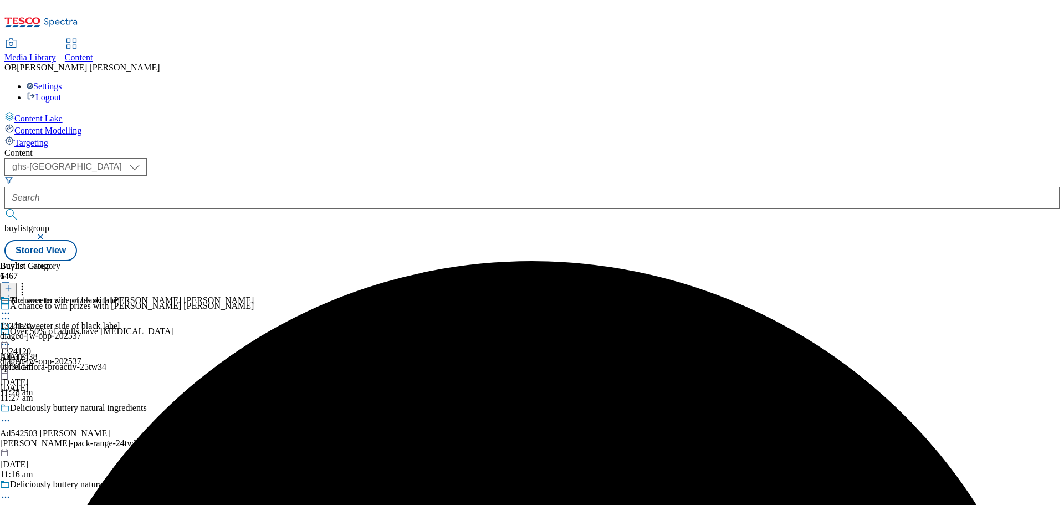
click at [11, 333] on icon at bounding box center [5, 338] width 11 height 11
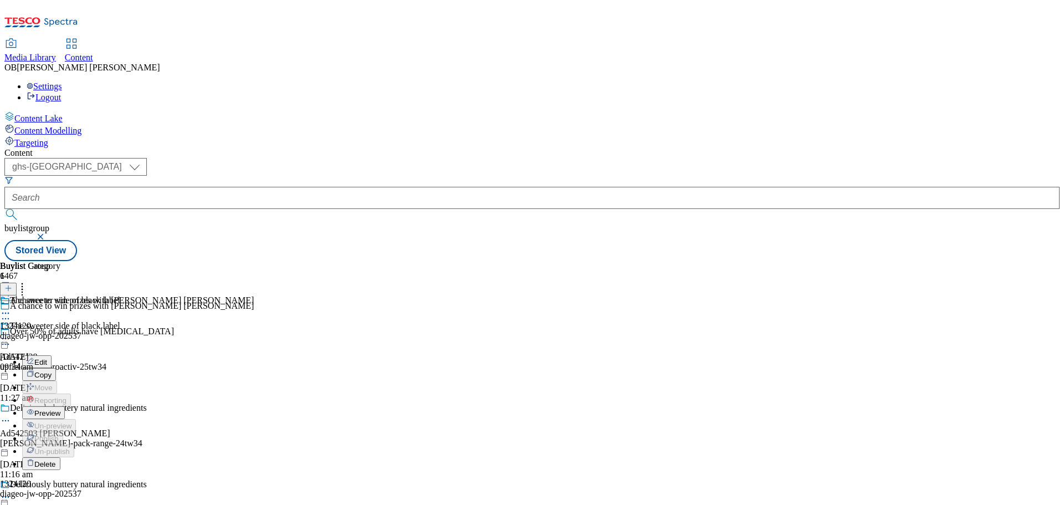
click at [60, 409] on span "Preview" at bounding box center [47, 413] width 26 height 8
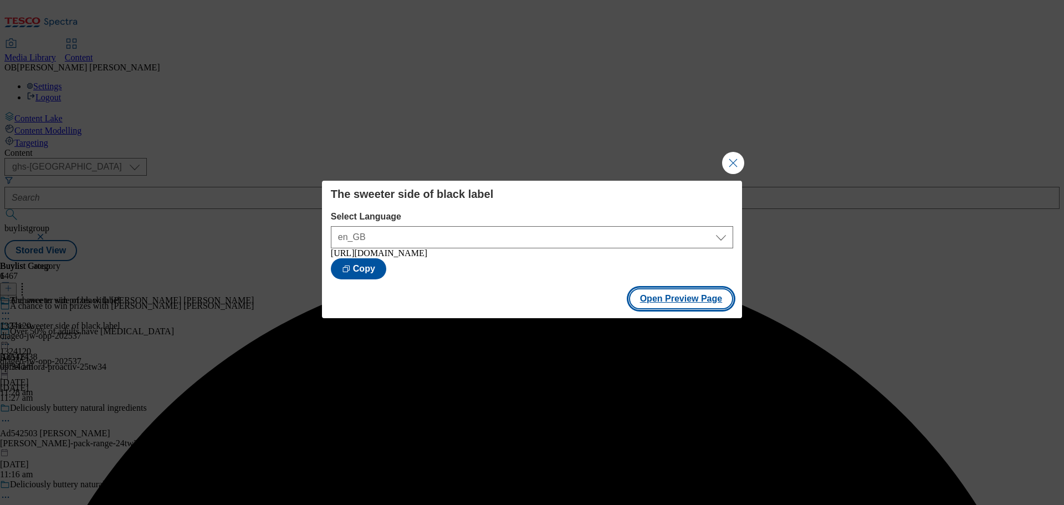
click at [672, 301] on button "Open Preview Page" at bounding box center [681, 298] width 105 height 21
click at [732, 158] on button "Close Modal" at bounding box center [733, 163] width 22 height 22
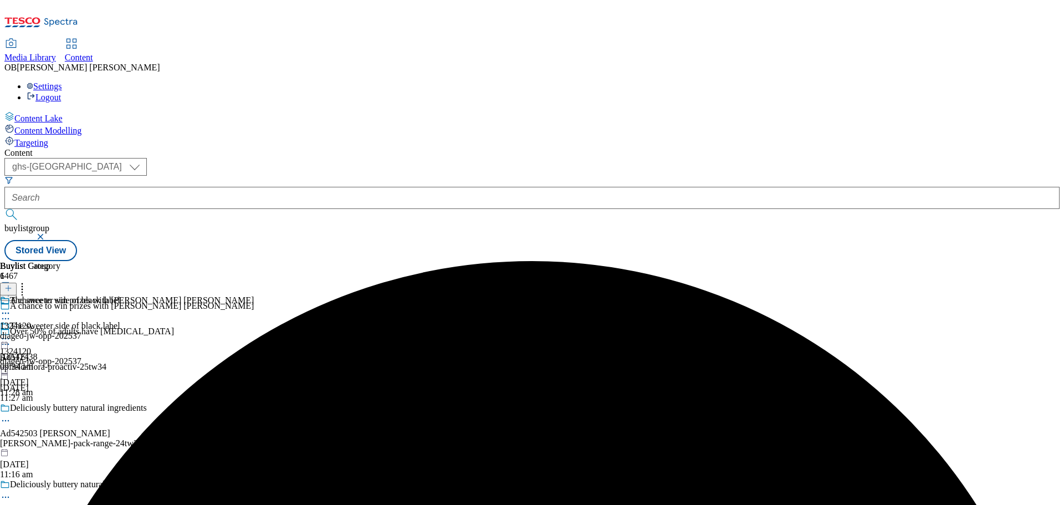
click at [11, 333] on icon at bounding box center [5, 338] width 11 height 11
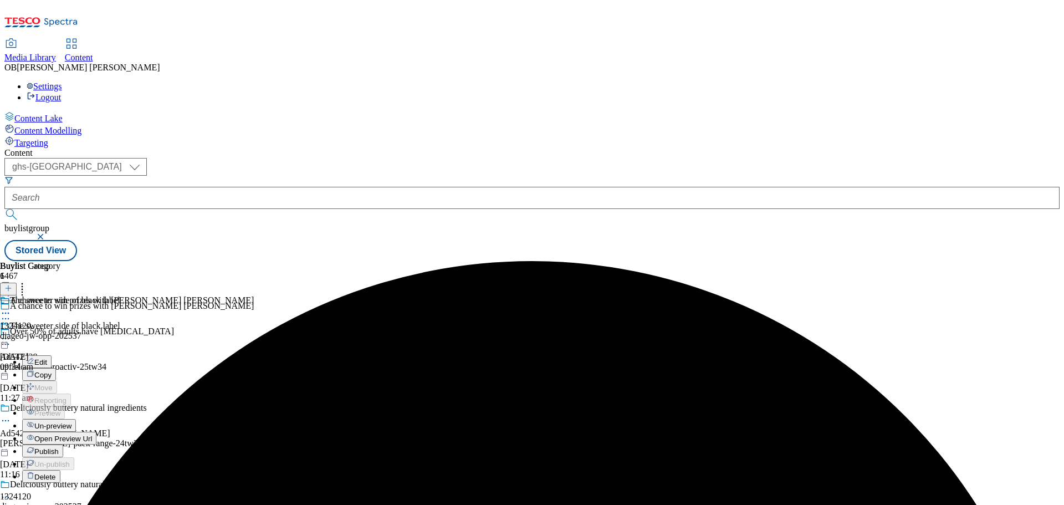
click at [52, 355] on button "Edit" at bounding box center [36, 361] width 29 height 13
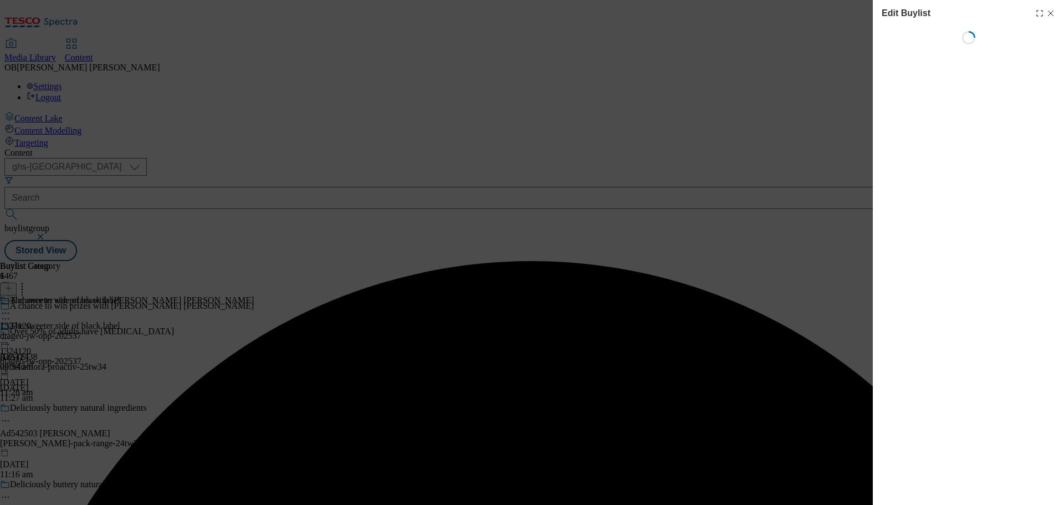
select select "seasonal"
select select "dunnhumby"
select select "Meal"
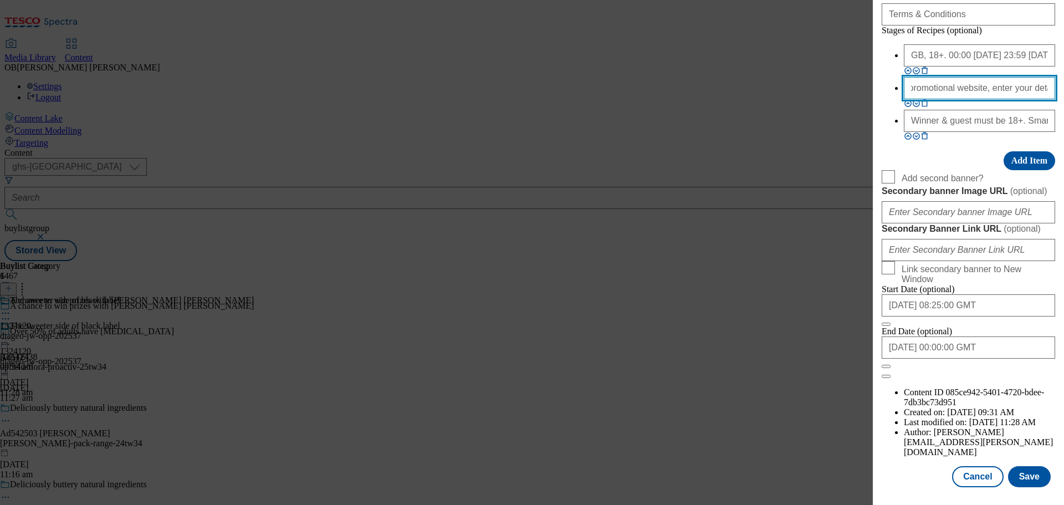
scroll to position [0, 1276]
drag, startPoint x: 886, startPoint y: 306, endPoint x: 1101, endPoint y: 313, distance: 215.7
click at [1063, 265] on html "Icons icon_account icon_add icon_backward_link icon_basket icon_benefits icon_c…" at bounding box center [532, 132] width 1064 height 265
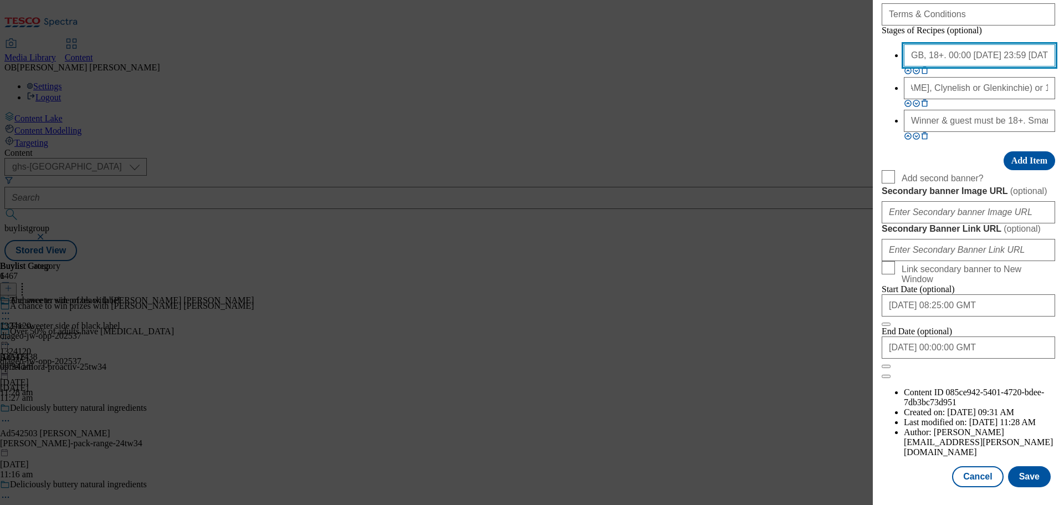
scroll to position [0, 0]
click at [929, 67] on input "GB, 18+. 00:00 07/10/25 – 23:59 29/12/25. Internet access required." at bounding box center [979, 55] width 151 height 22
drag, startPoint x: 929, startPoint y: 265, endPoint x: 1057, endPoint y: 270, distance: 128.1
click at [1057, 270] on div "Edit Buylist Locale Select locale English Welsh Tags 1 tags selected fnf market…" at bounding box center [968, 244] width 191 height 489
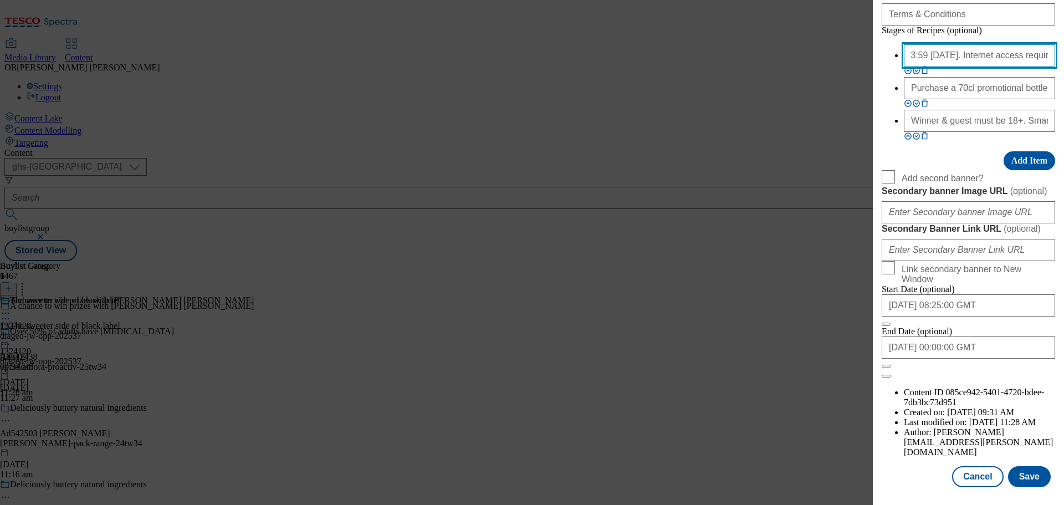
click at [1002, 67] on input "GB, 18+. 00:00 07/10/25 – 23:59 29/12/25. Internet access required." at bounding box center [979, 55] width 151 height 22
type input "GB, 18+. 00:00 07/10/25 – 23:59 29/12/25. Internet access required."
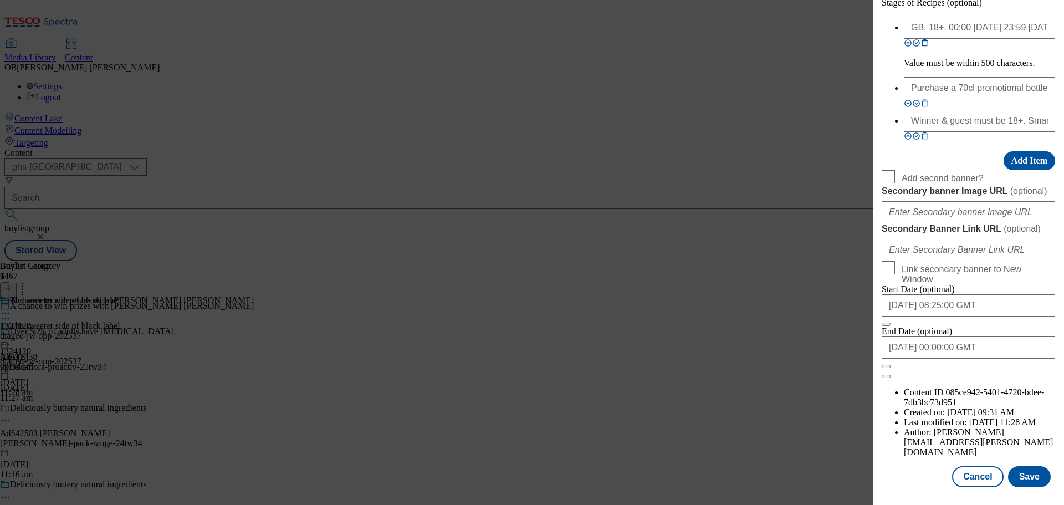
scroll to position [0, 99]
click at [958, 170] on div "Stages of Recipes (optional) GB, 18+. 00:00 07/10/25 – 23:59 29/12/25. Internet…" at bounding box center [968, 84] width 173 height 172
drag, startPoint x: 886, startPoint y: 272, endPoint x: 1023, endPoint y: 273, distance: 137.4
click at [1023, 68] on li "GB, 18+. 00:00 07/10/25 – 23:59 29/12/25. Internet access required. Value must …" at bounding box center [979, 43] width 151 height 52
click at [937, 132] on div "Winner & guest must be 18+. Smartphone may be required to enter and claim prize…" at bounding box center [979, 121] width 151 height 22
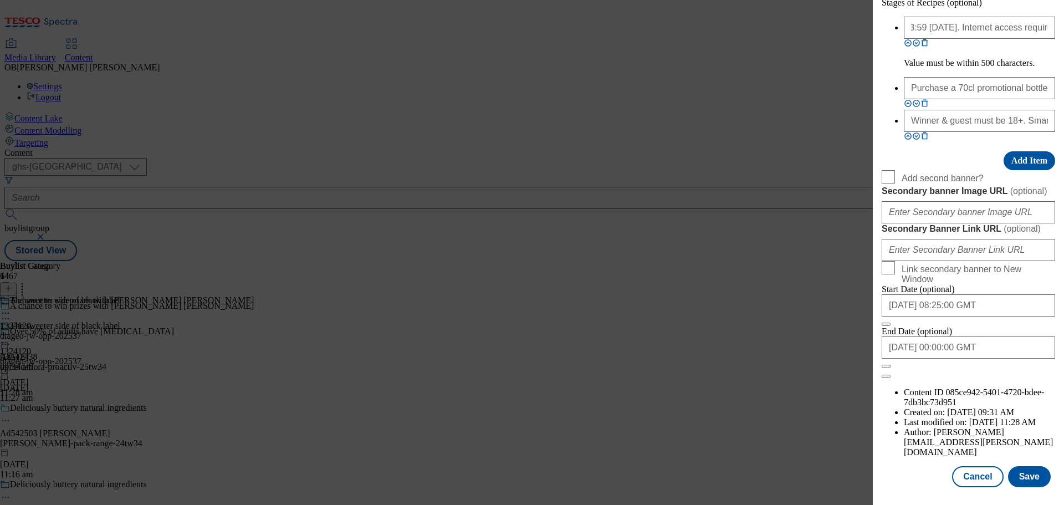
scroll to position [0, 0]
click at [796, 405] on div "Edit Buylist Locale Select locale English Welsh Tags 1 tags selected fnf market…" at bounding box center [532, 252] width 1064 height 505
select select "Competition Header"
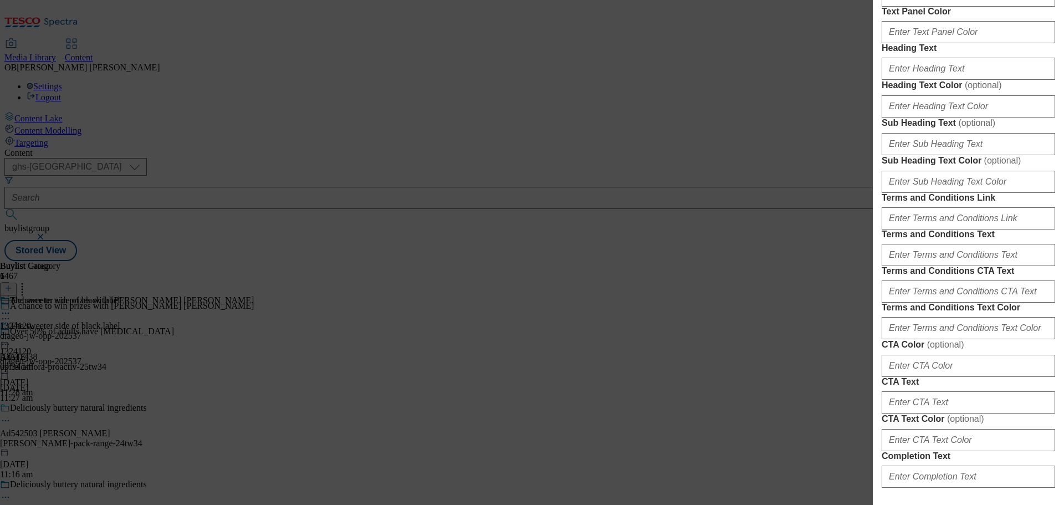
scroll to position [1067, 0]
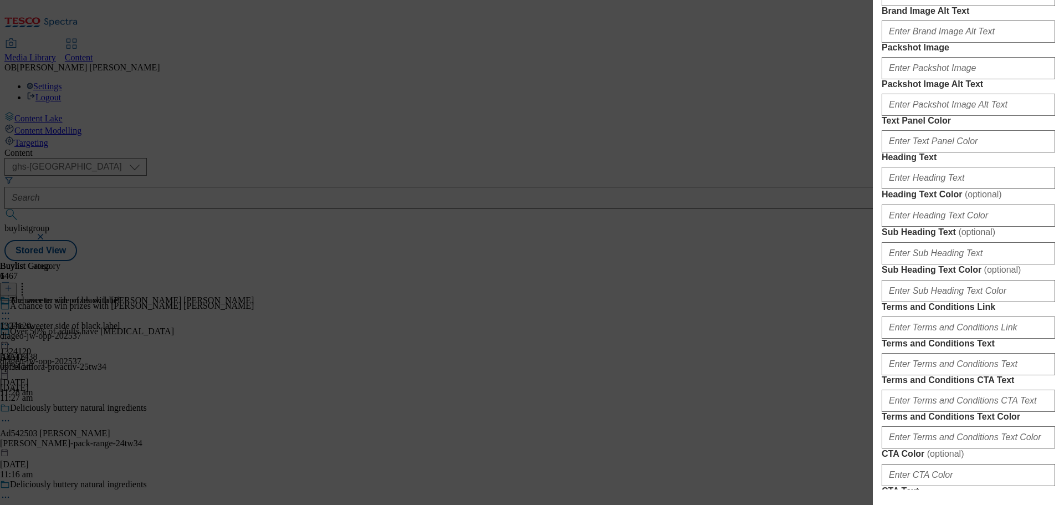
scroll to position [1006, 0]
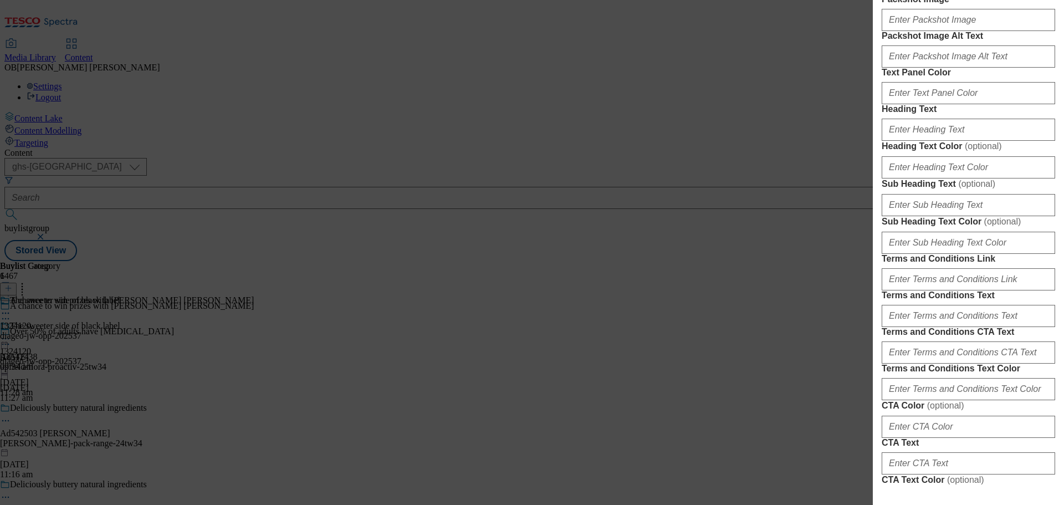
type input "1324120"
click at [969, 300] on form "Label 1324120 Tracking Name DH_1324120 Friendly Name diageo-jw-opp-202537 Buyli…" at bounding box center [968, 7] width 173 height 1575
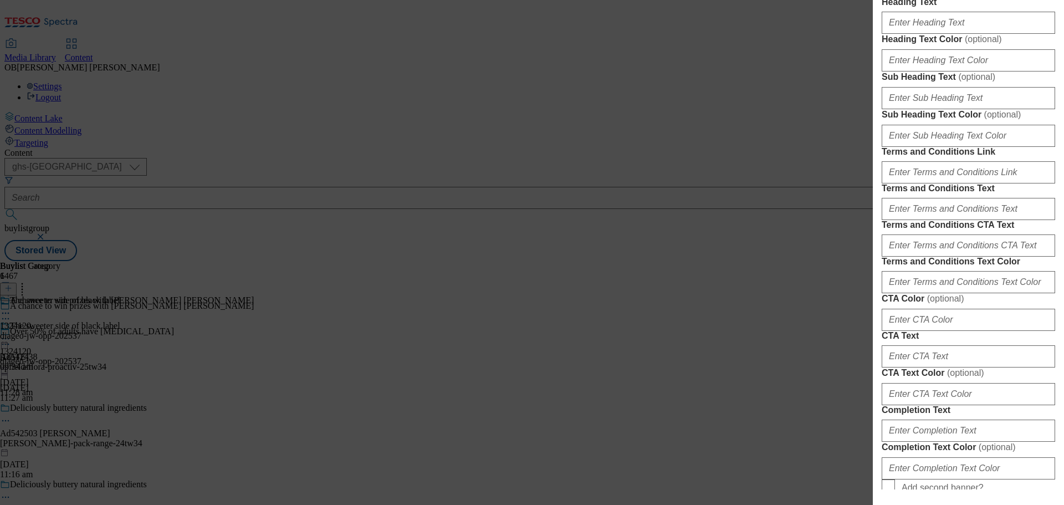
scroll to position [1135, 0]
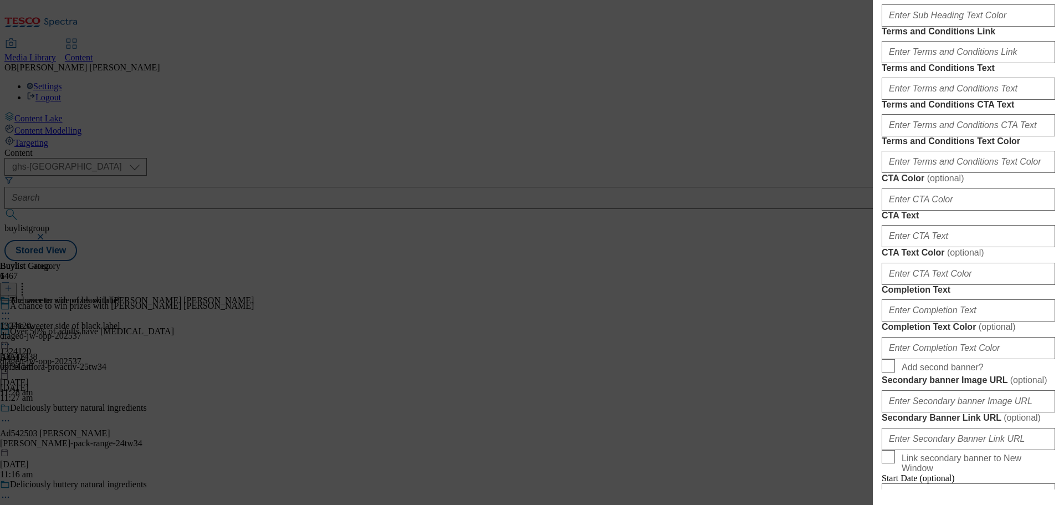
scroll to position [1234, 0]
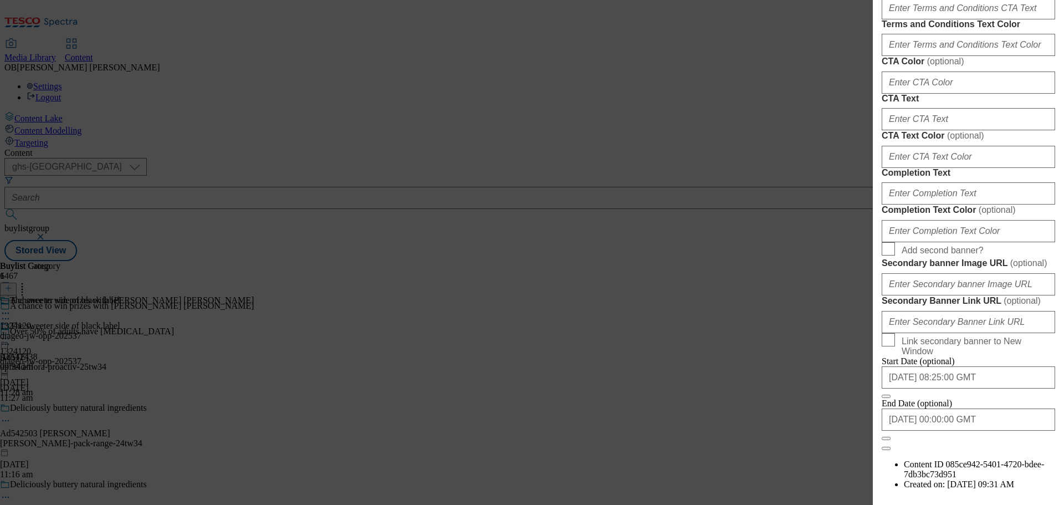
scroll to position [1351, 0]
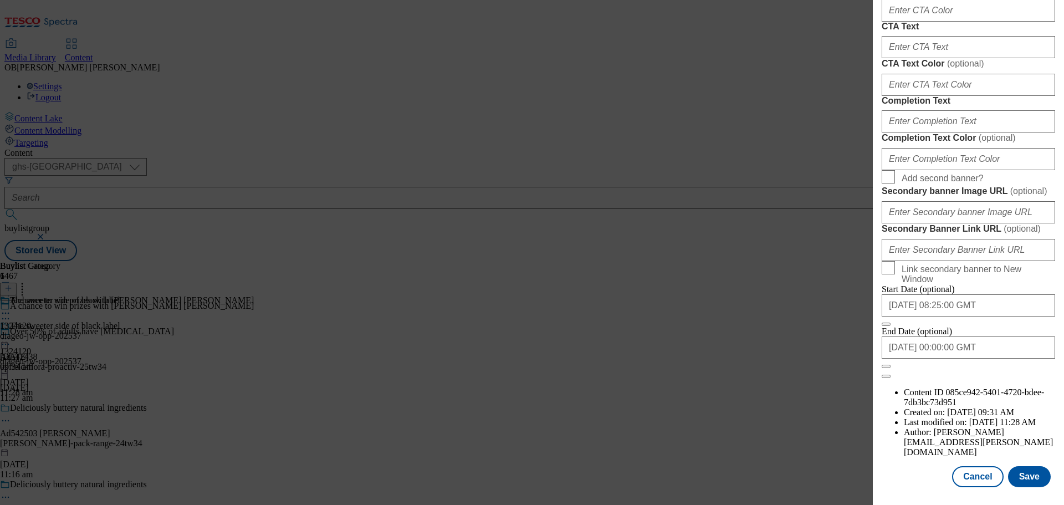
scroll to position [1433, 0]
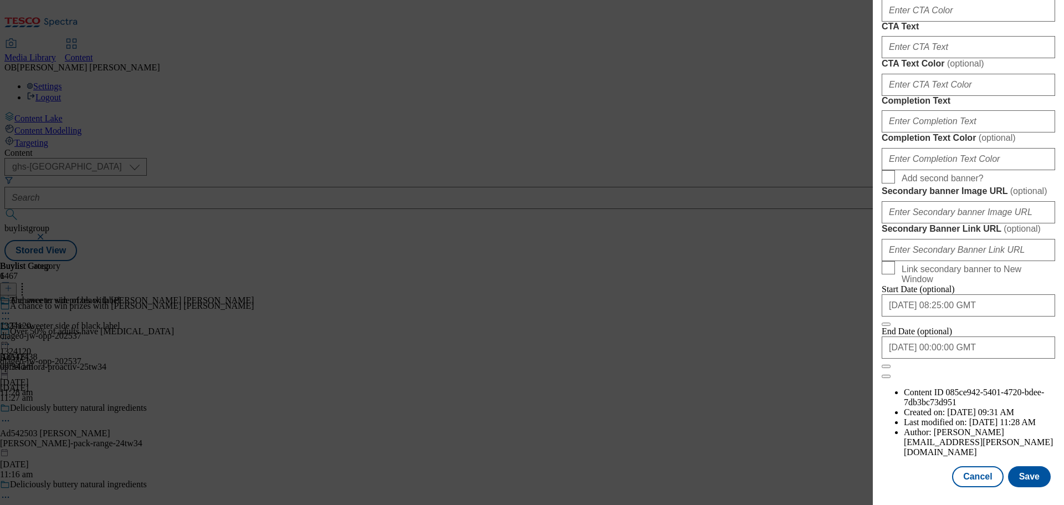
type input "Terms and Conditions"
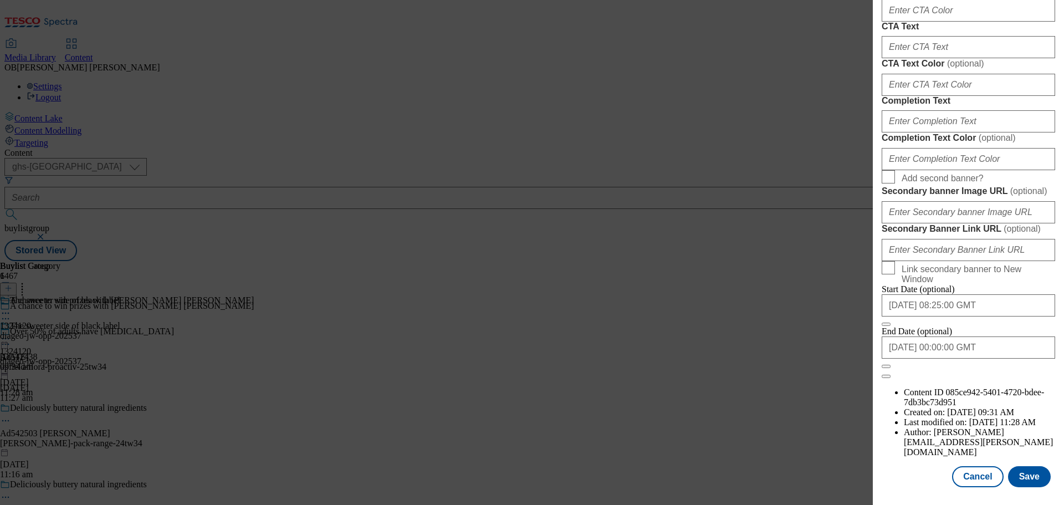
drag, startPoint x: 971, startPoint y: 306, endPoint x: 866, endPoint y: 310, distance: 105.4
click at [866, 310] on div "Edit Buylist Locale Select locale English Welsh Tags 1 tags selected fnf market…" at bounding box center [532, 252] width 1064 height 505
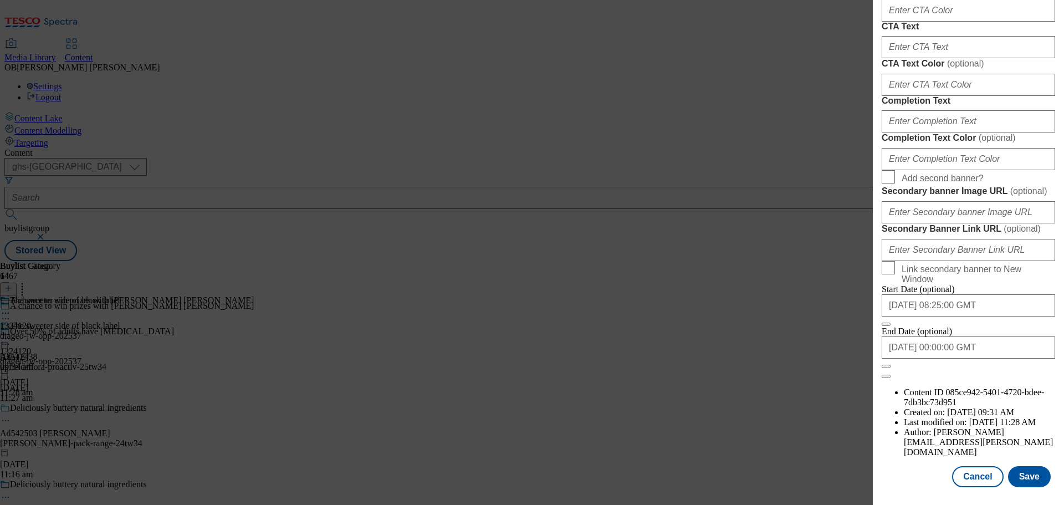
paste input "GB, 18+. 00:00 07/10/25 – 23:59 29/12/25. Internet access required. Purchase a …"
type input "GB, 18+. 00:00 07/10/25 – 23:59 29/12/25. Internet access required. Purchase a …"
drag, startPoint x: 1047, startPoint y: 307, endPoint x: 827, endPoint y: 311, distance: 220.0
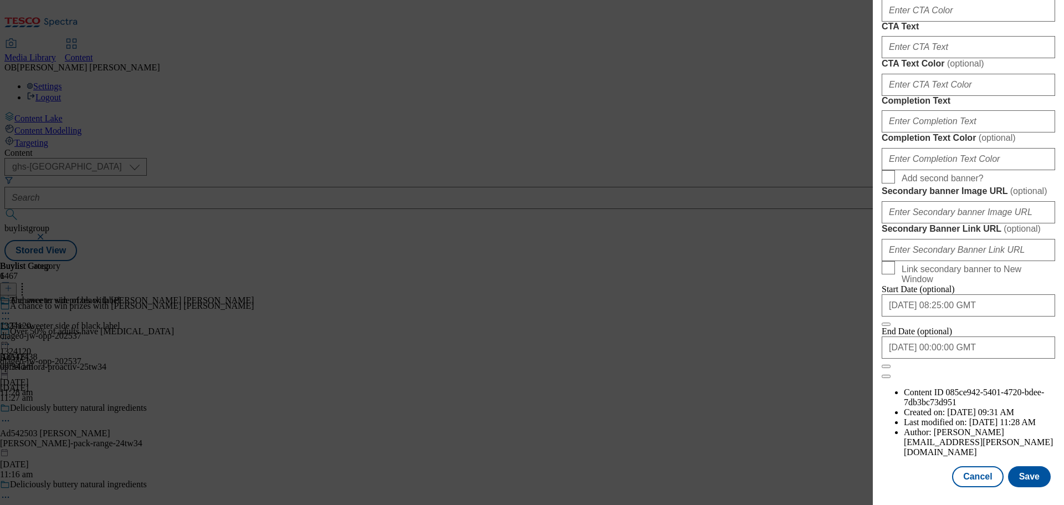
click at [827, 311] on div "Edit Buylist Locale Select locale English Welsh Tags 1 tags selected fnf market…" at bounding box center [532, 252] width 1064 height 505
paste input "https://www.johnniewalker.com/en-gb/black-ruby-competition"
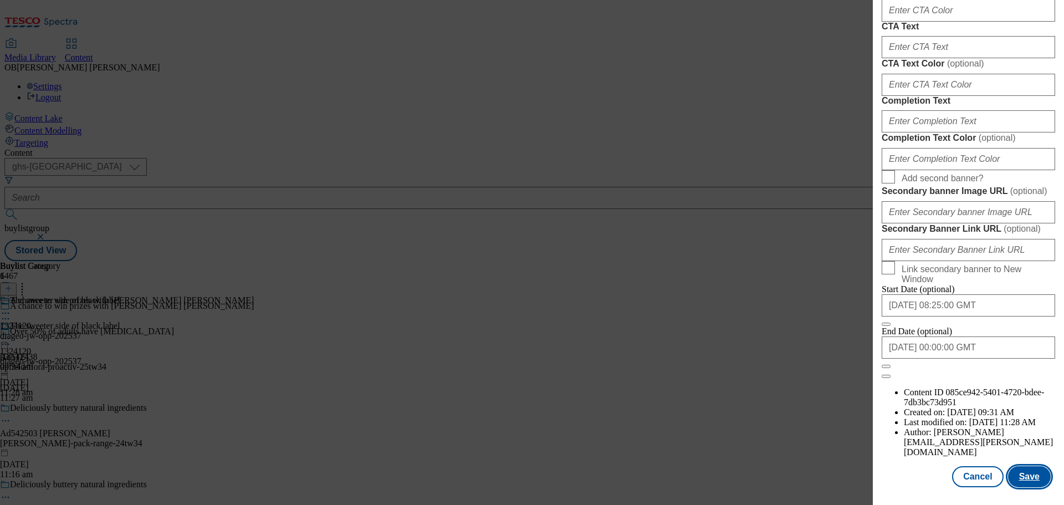
type input "https://www.johnniewalker.com/en-gb/black-ruby-competition"
click at [1018, 483] on button "Save" at bounding box center [1029, 476] width 43 height 21
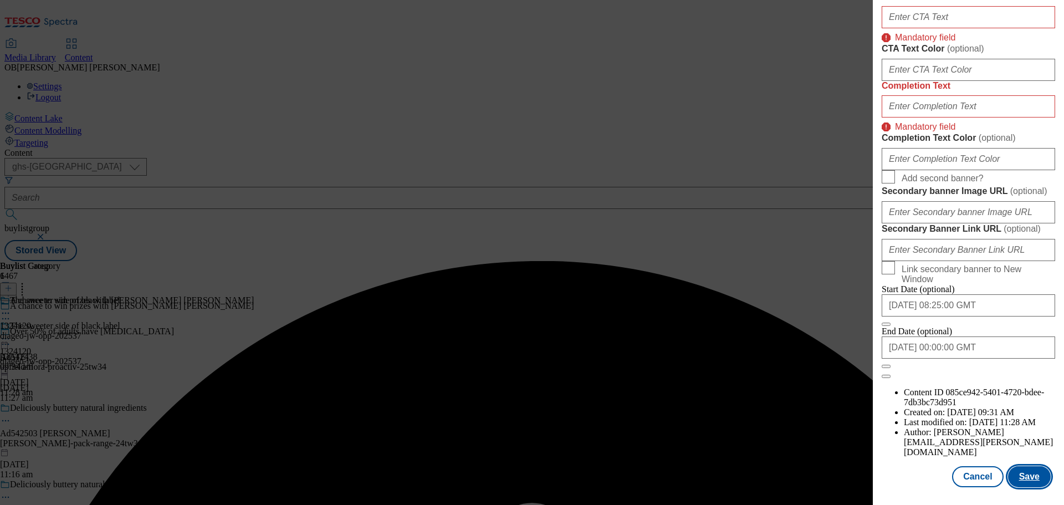
scroll to position [1993, 0]
click at [955, 117] on input "Completion Text" at bounding box center [968, 106] width 173 height 22
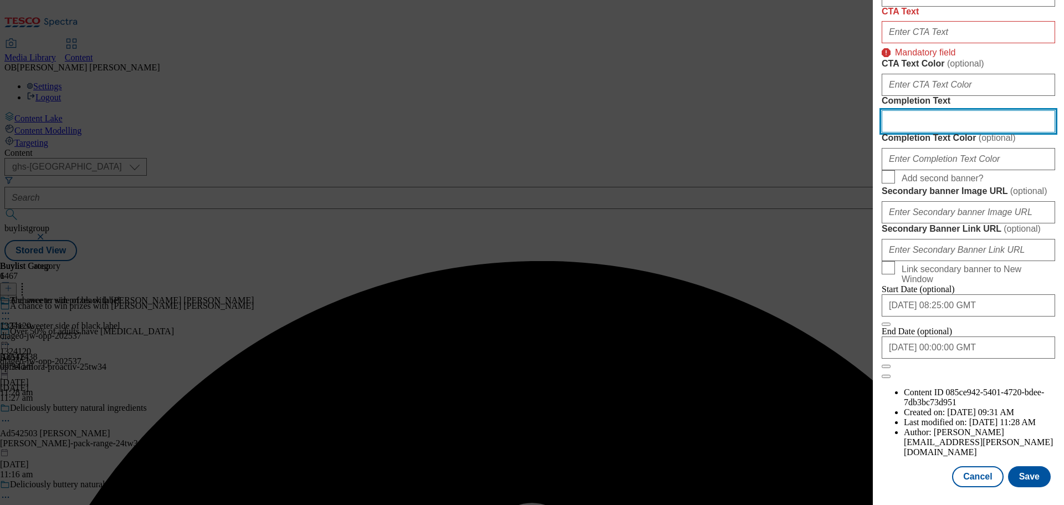
scroll to position [1962, 0]
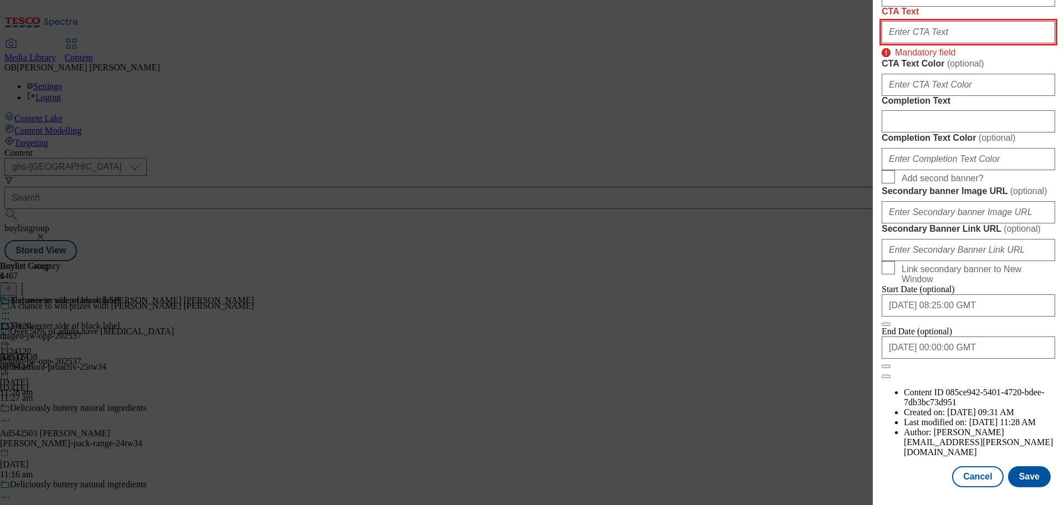
click at [915, 43] on input "CTA Text" at bounding box center [968, 32] width 173 height 22
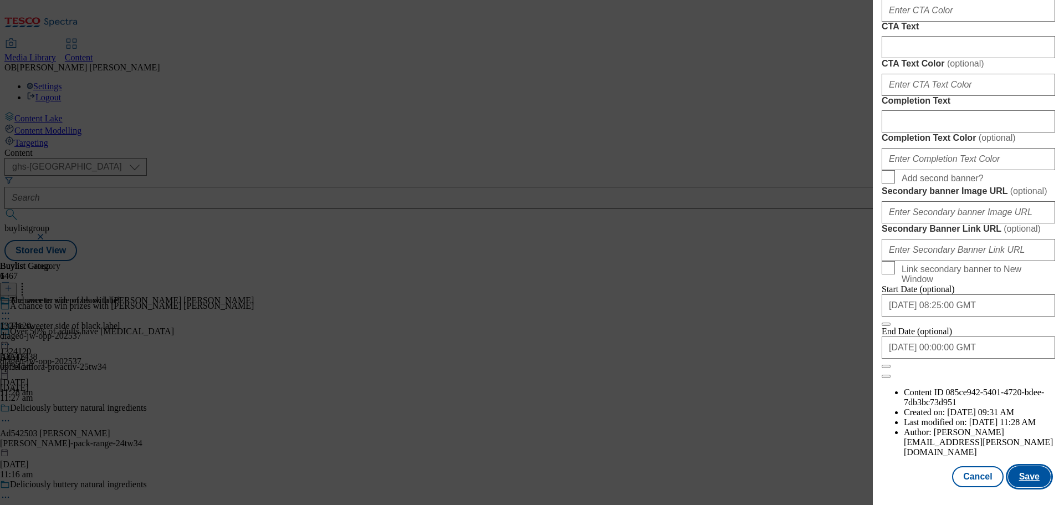
click at [1026, 477] on button "Save" at bounding box center [1029, 476] width 43 height 21
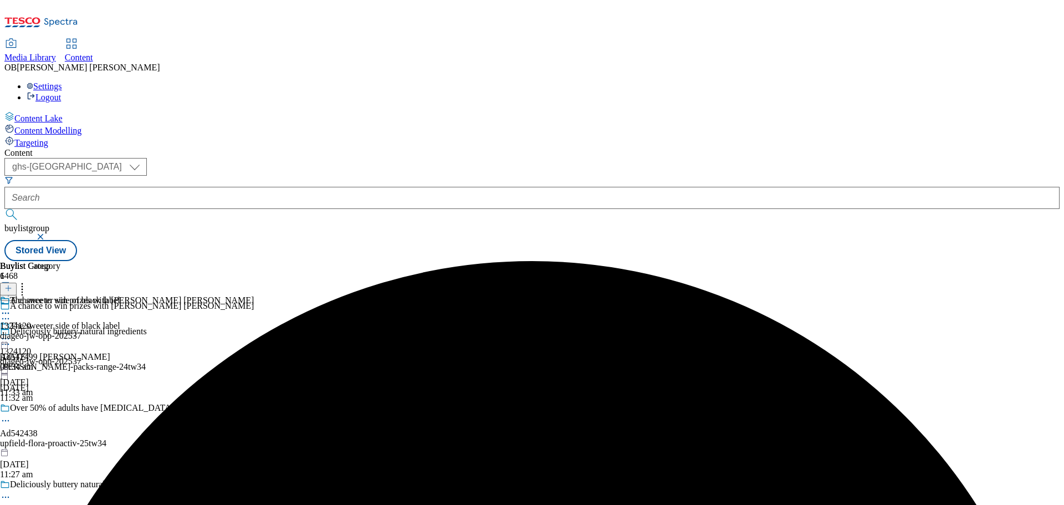
click at [11, 333] on icon at bounding box center [5, 338] width 11 height 11
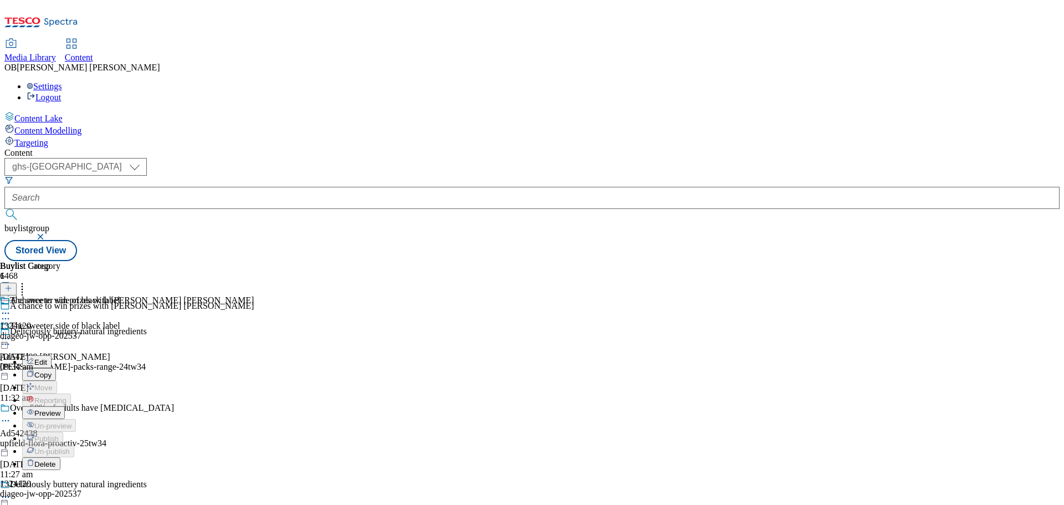
click at [60, 409] on span "Preview" at bounding box center [47, 413] width 26 height 8
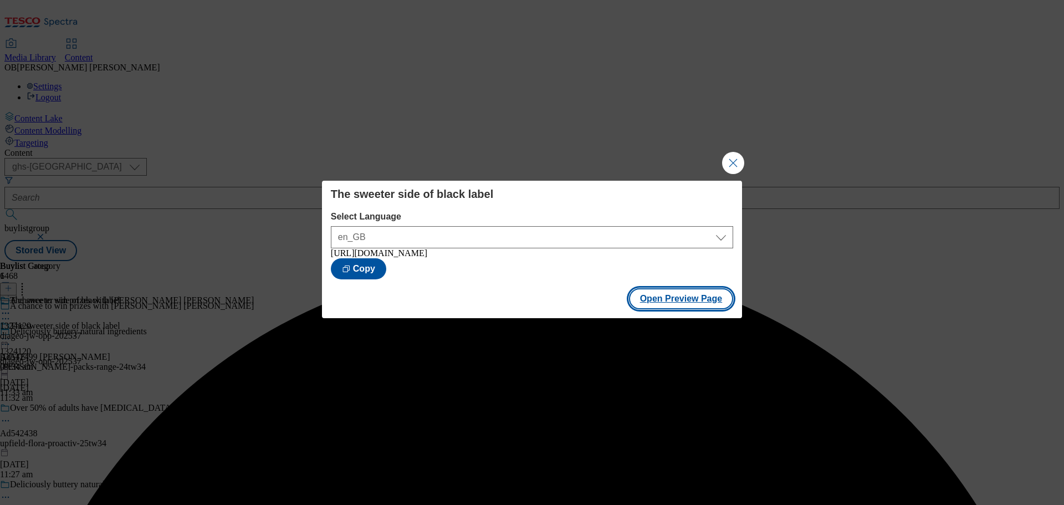
click at [701, 300] on button "Open Preview Page" at bounding box center [681, 298] width 105 height 21
click at [733, 161] on button "Close Modal" at bounding box center [733, 163] width 22 height 22
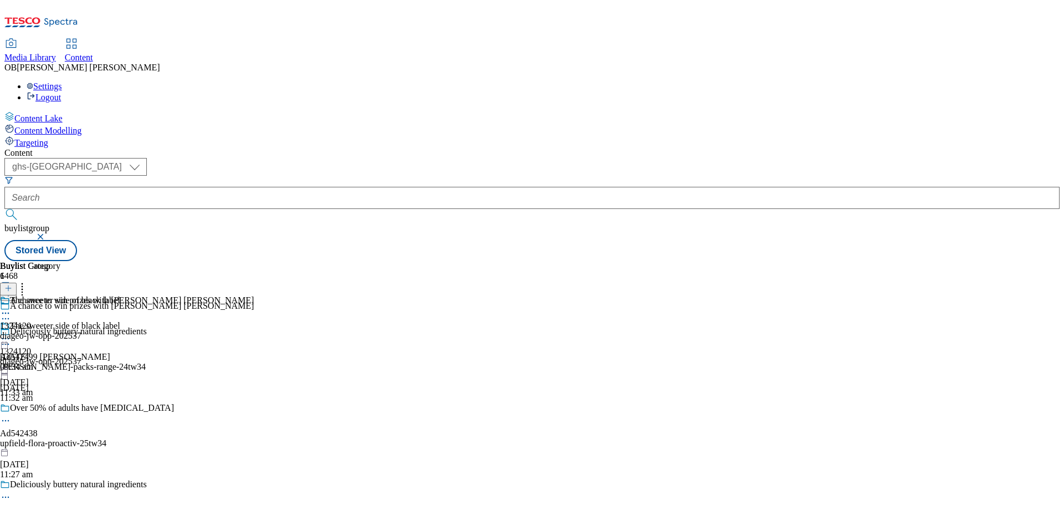
click at [11, 333] on icon at bounding box center [5, 338] width 11 height 11
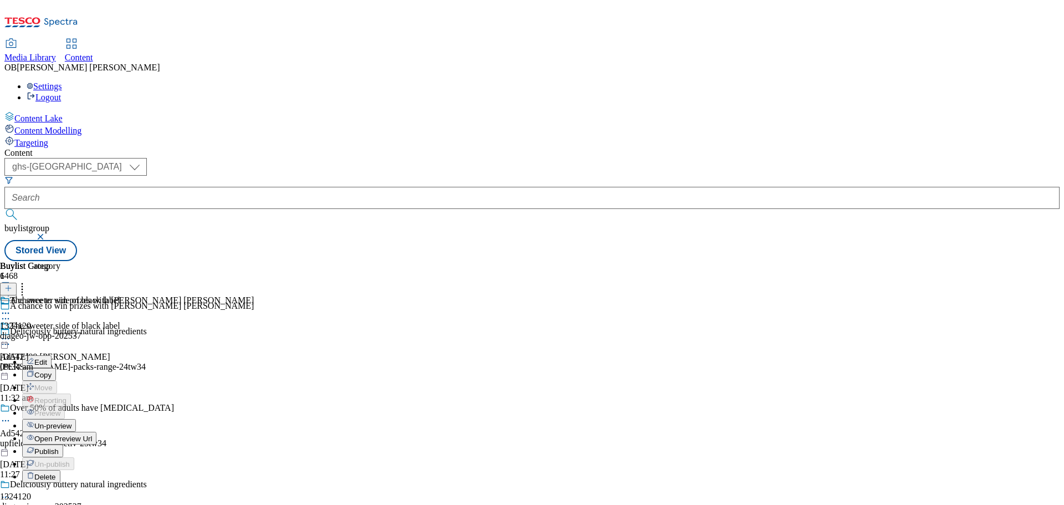
click at [92, 434] on span "Open Preview Url" at bounding box center [63, 438] width 58 height 8
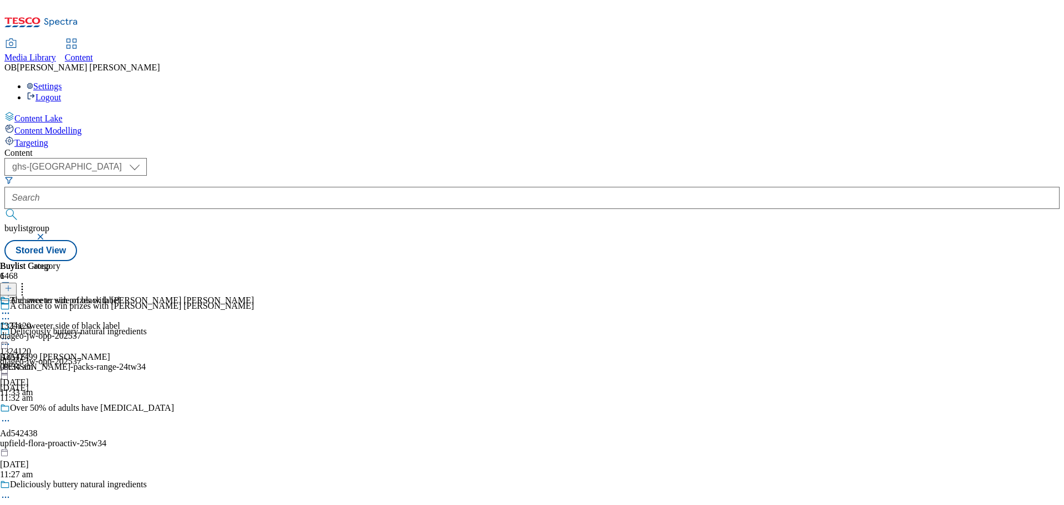
click at [11, 333] on icon at bounding box center [5, 338] width 11 height 11
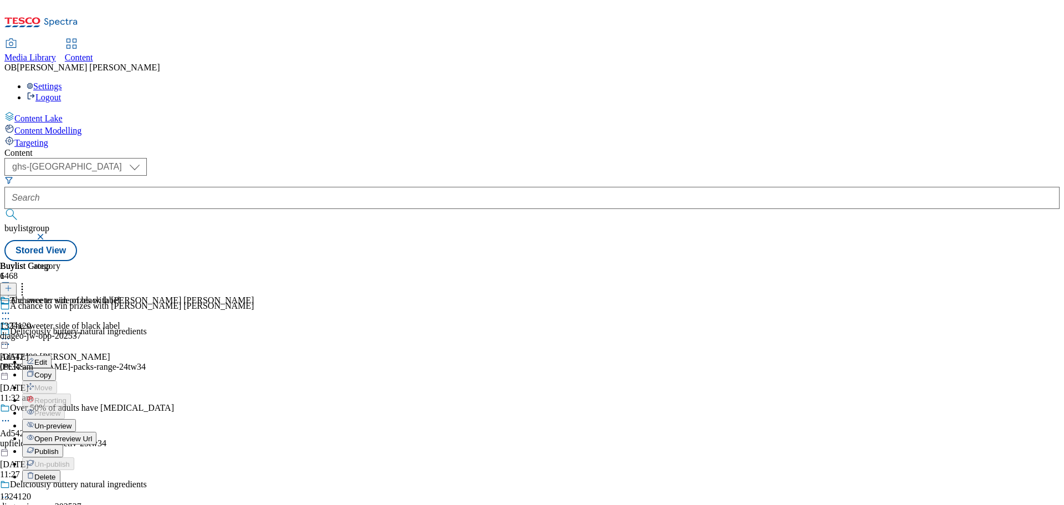
click at [52, 355] on button "Edit" at bounding box center [36, 361] width 29 height 13
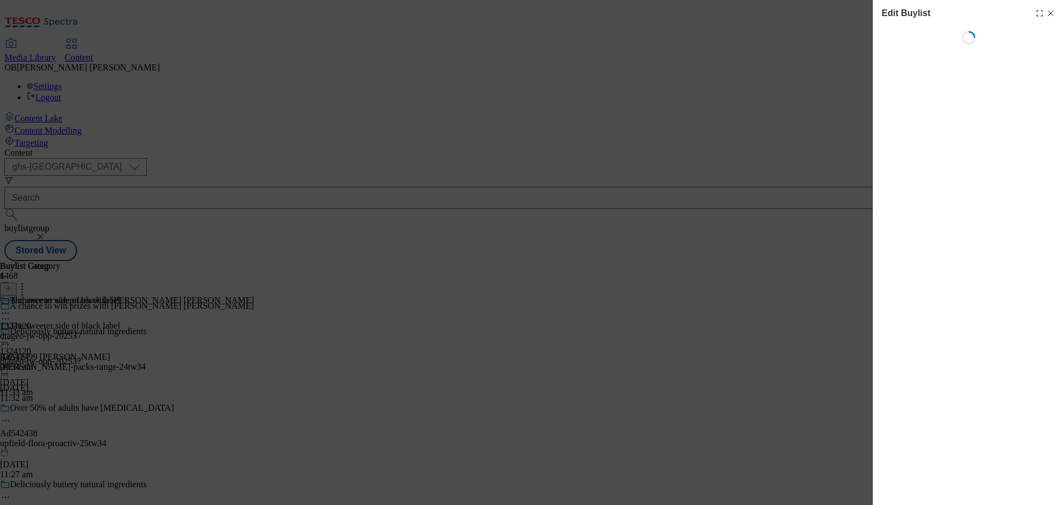
select select "seasonal"
select select "dunnhumby"
select select "Competition Header"
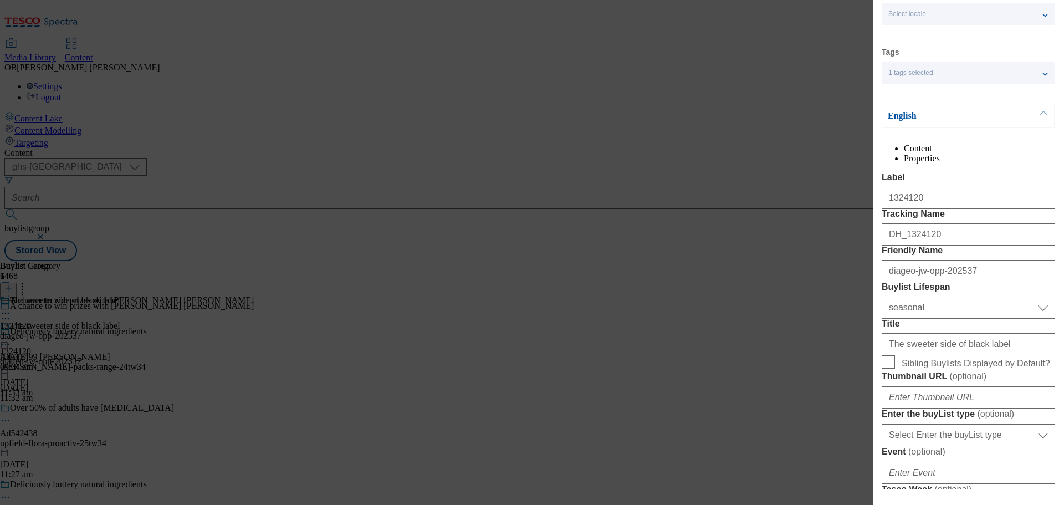
scroll to position [0, 0]
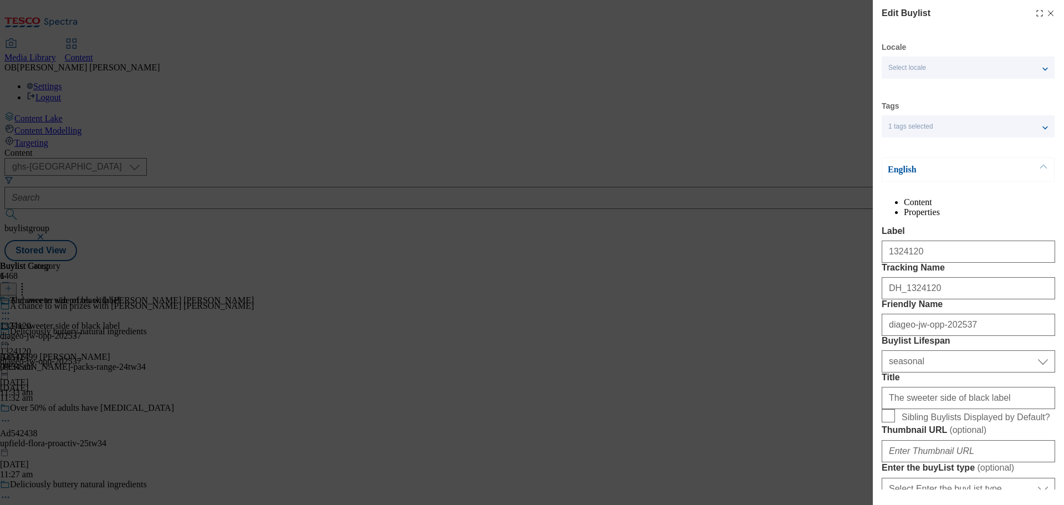
click at [1046, 16] on icon "Modal" at bounding box center [1050, 13] width 9 height 9
select select "seasonal"
select select "dunnhumby"
select select "Competition Header"
